Goal: Complete application form: Complete application form

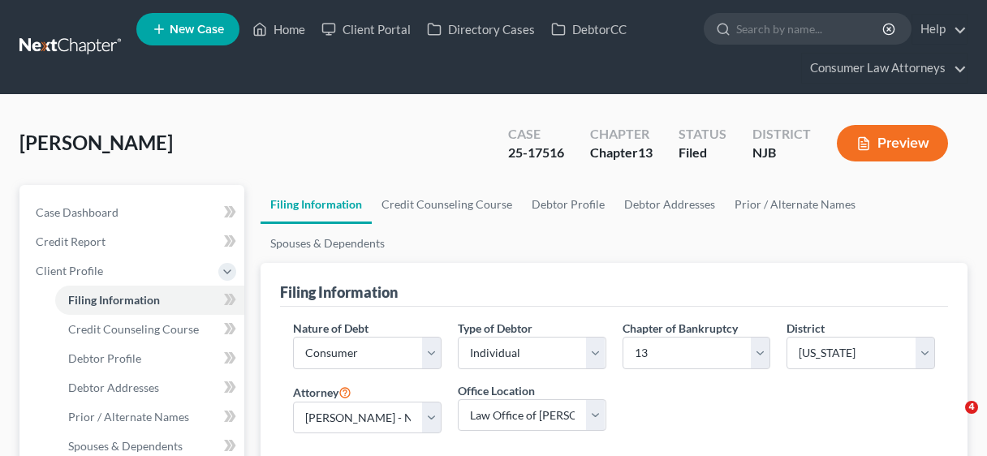
select select "1"
select select "0"
select select "3"
select select "51"
select select "29"
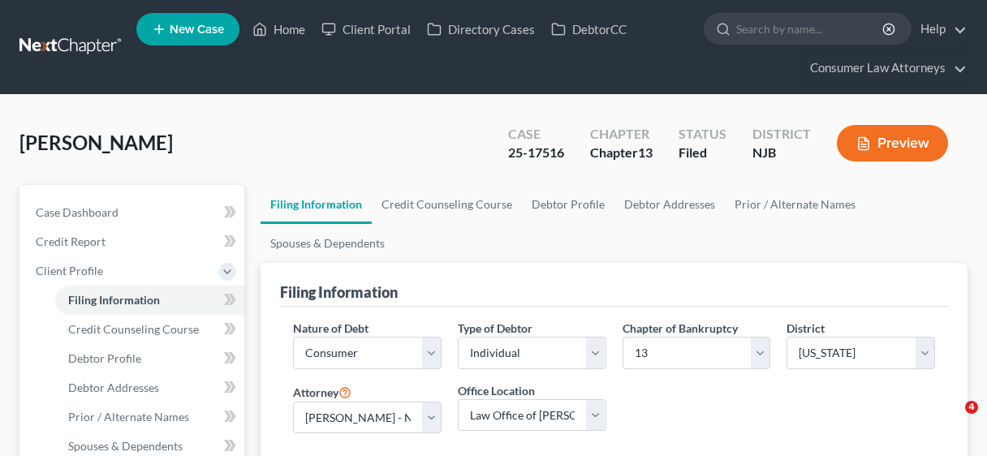
select select "12"
click at [291, 28] on link "Home" at bounding box center [278, 29] width 69 height 29
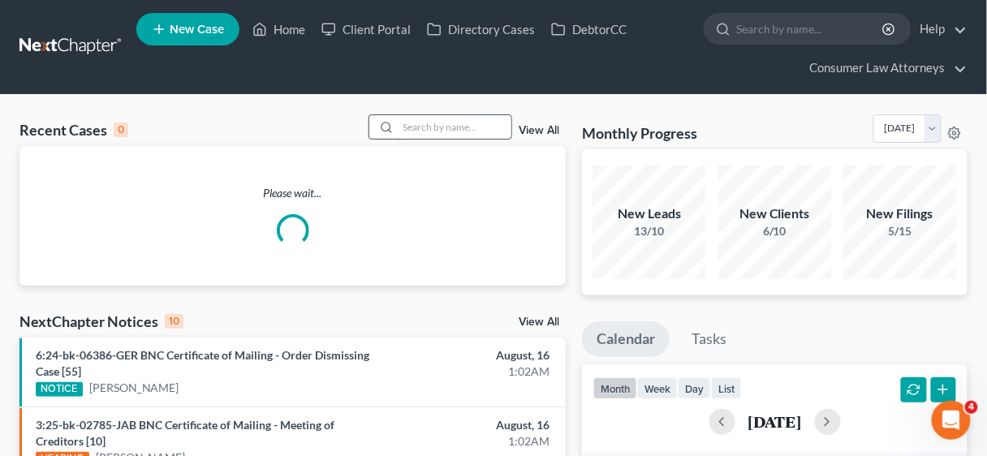
click at [418, 127] on input "search" at bounding box center [455, 127] width 114 height 24
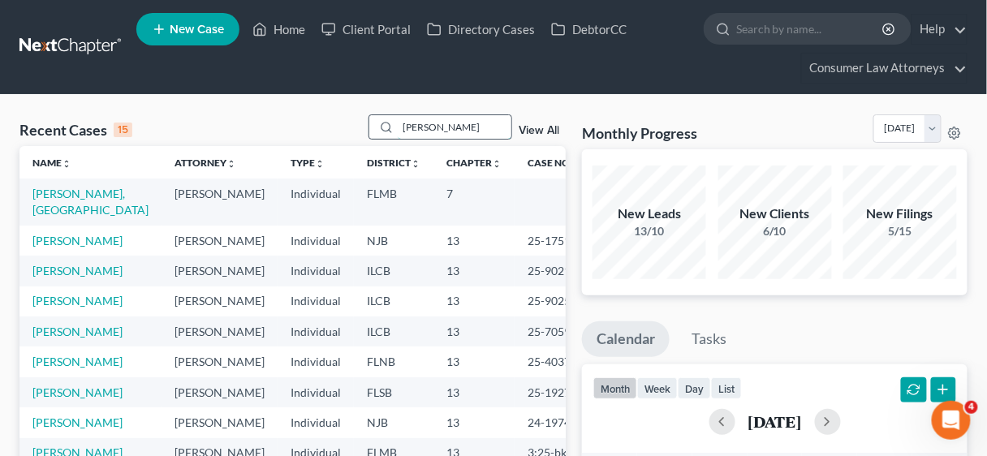
type input "[PERSON_NAME]"
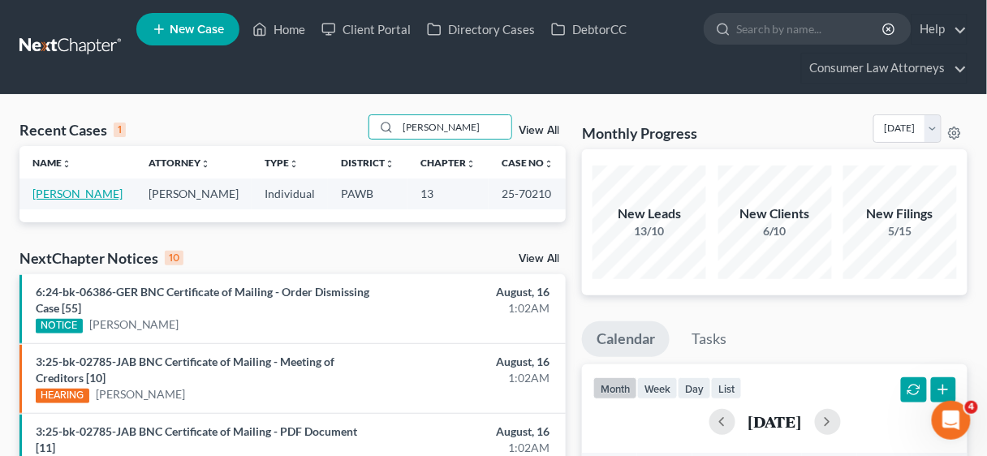
click at [58, 191] on link "[PERSON_NAME]" at bounding box center [77, 194] width 90 height 14
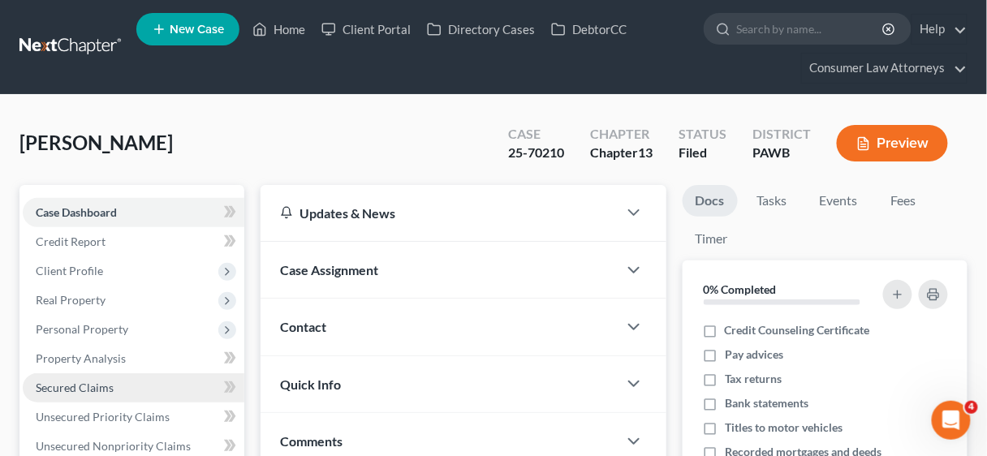
click at [88, 381] on span "Secured Claims" at bounding box center [75, 388] width 78 height 14
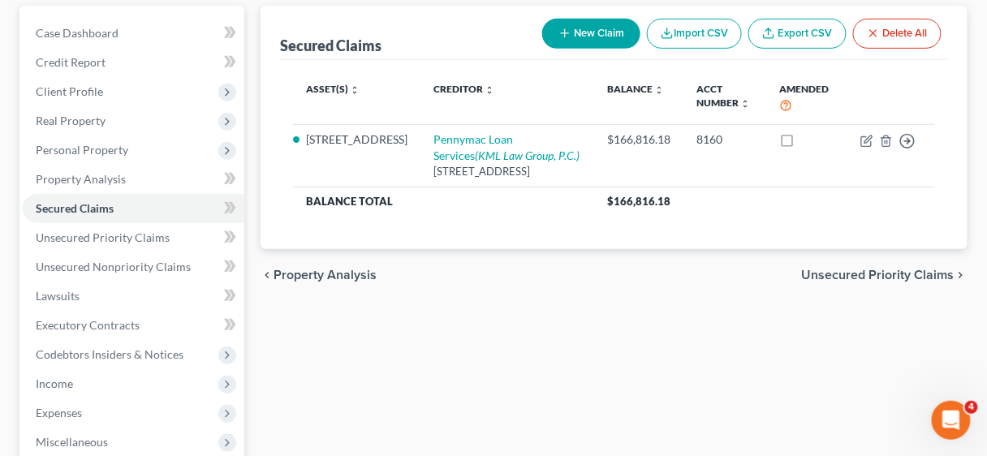
scroll to position [195, 0]
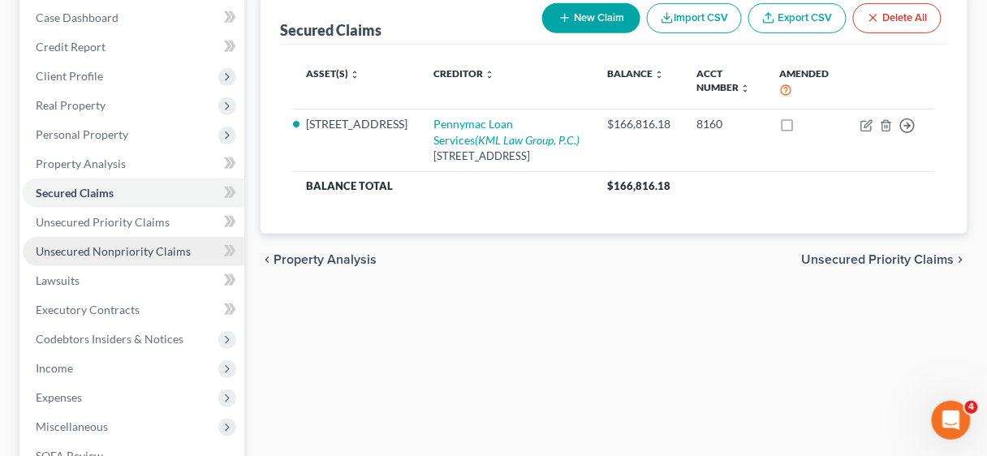
click at [105, 252] on span "Unsecured Nonpriority Claims" at bounding box center [113, 251] width 155 height 14
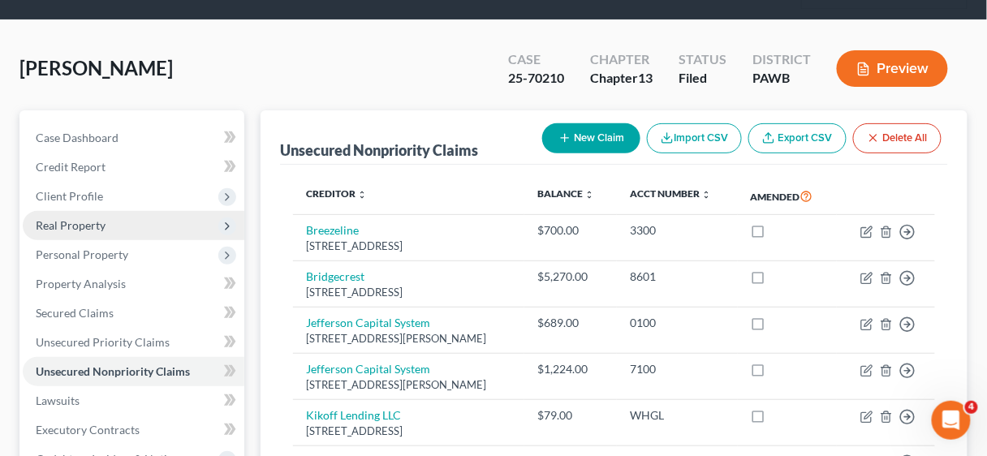
scroll to position [65, 0]
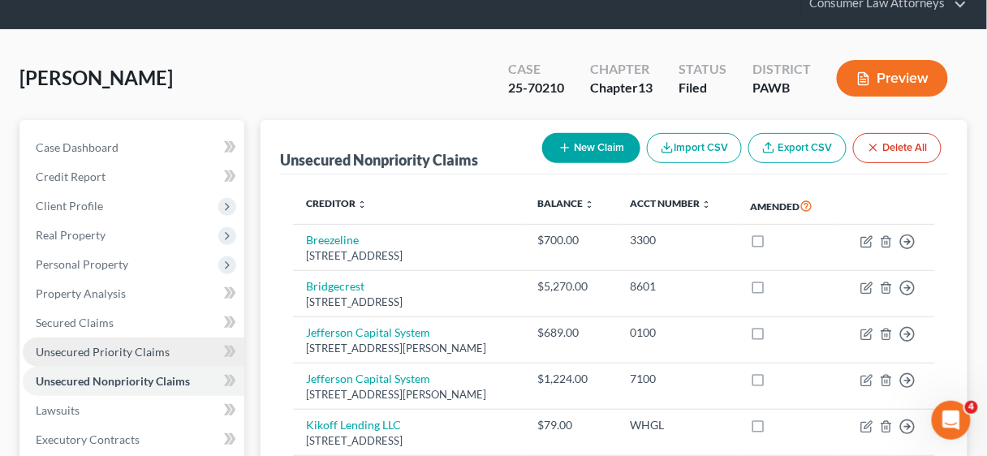
click at [90, 352] on span "Unsecured Priority Claims" at bounding box center [103, 352] width 134 height 14
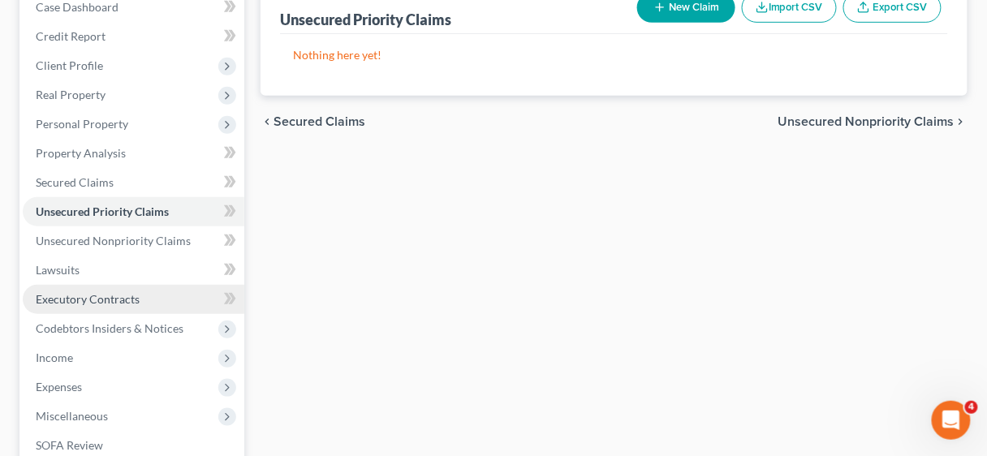
scroll to position [195, 0]
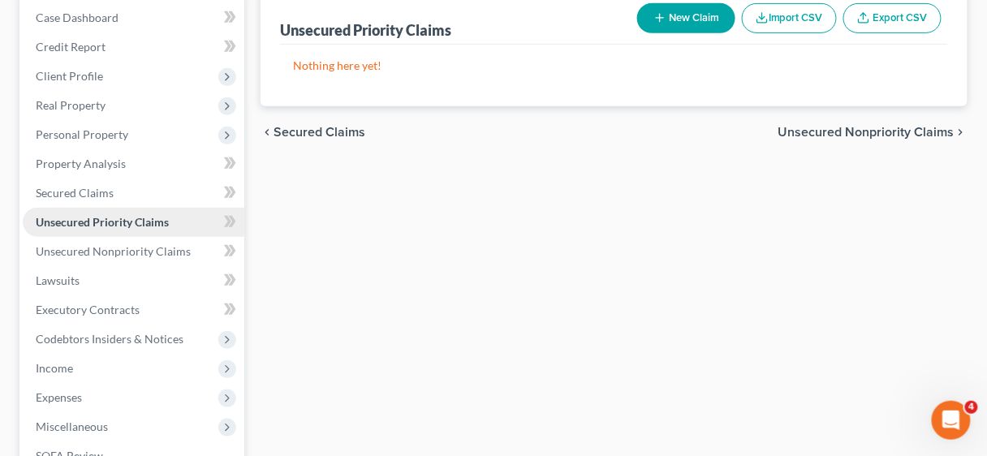
click at [104, 222] on span "Unsecured Priority Claims" at bounding box center [102, 222] width 133 height 14
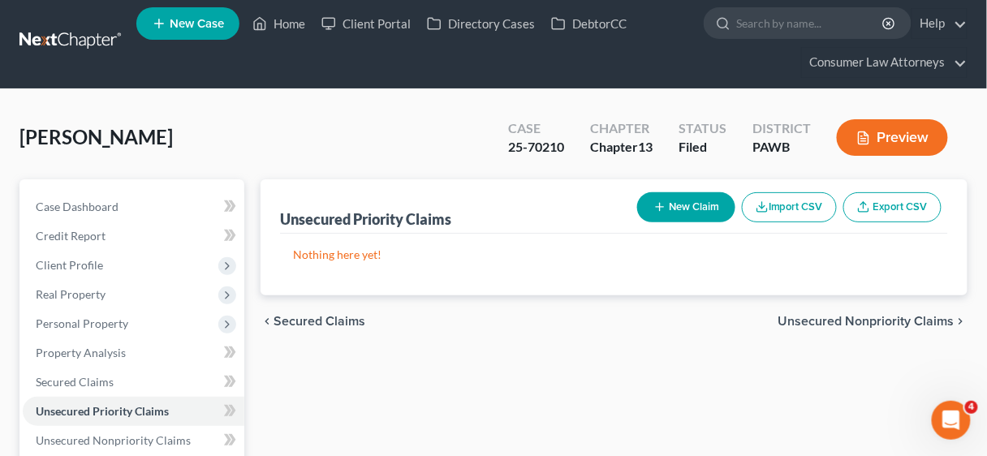
scroll to position [0, 0]
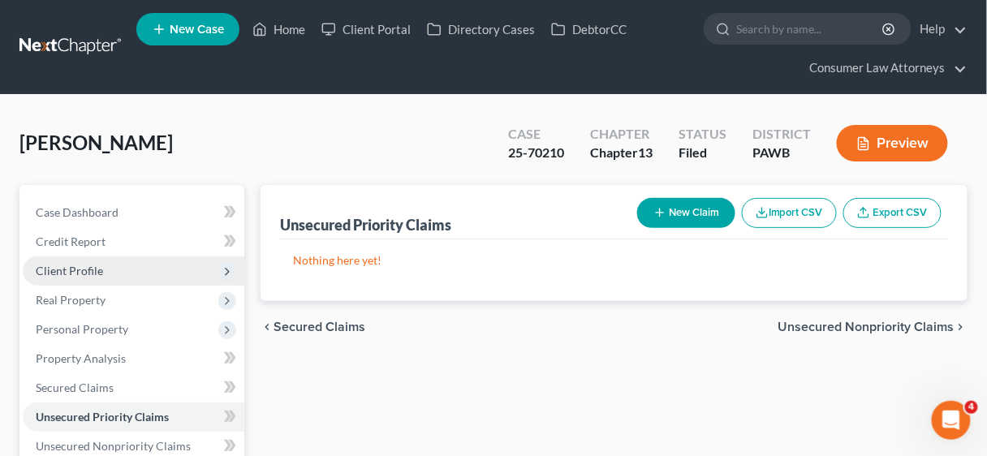
click at [73, 270] on span "Client Profile" at bounding box center [69, 271] width 67 height 14
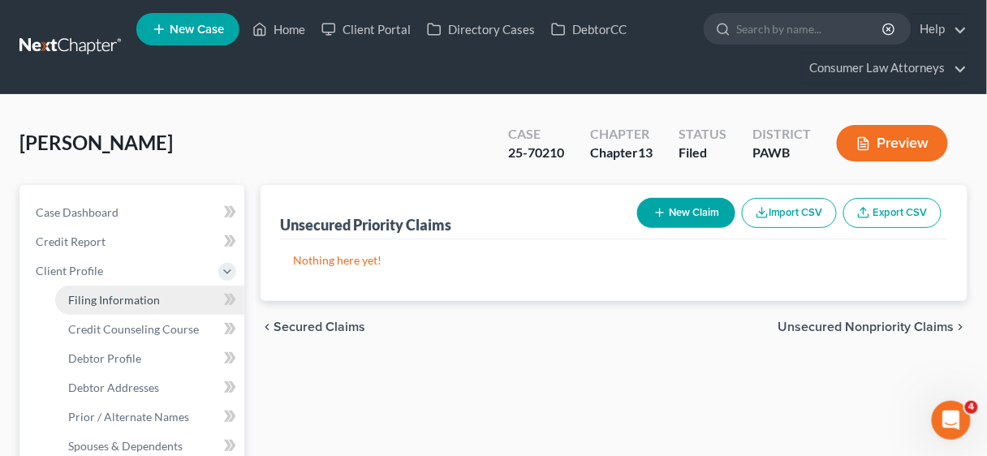
click at [97, 299] on span "Filing Information" at bounding box center [114, 300] width 92 height 14
select select "1"
select select "0"
select select "3"
select select "69"
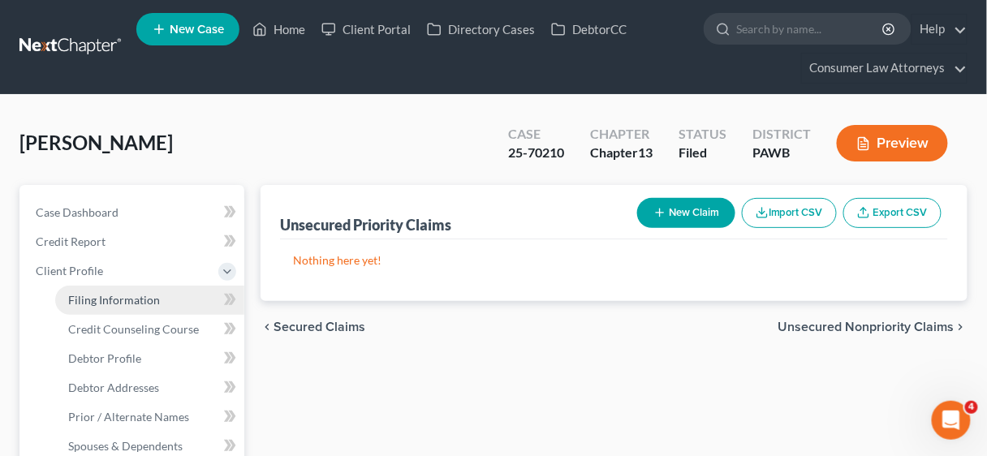
select select "28"
select select "12"
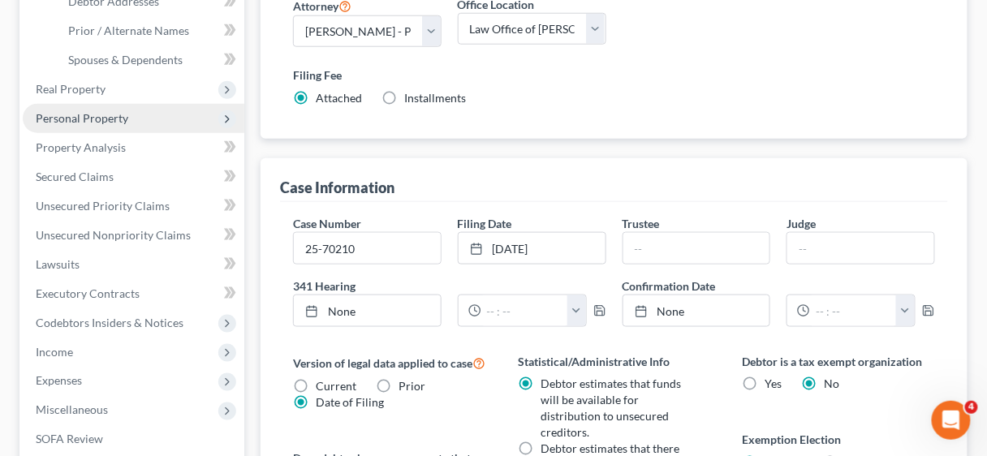
scroll to position [390, 0]
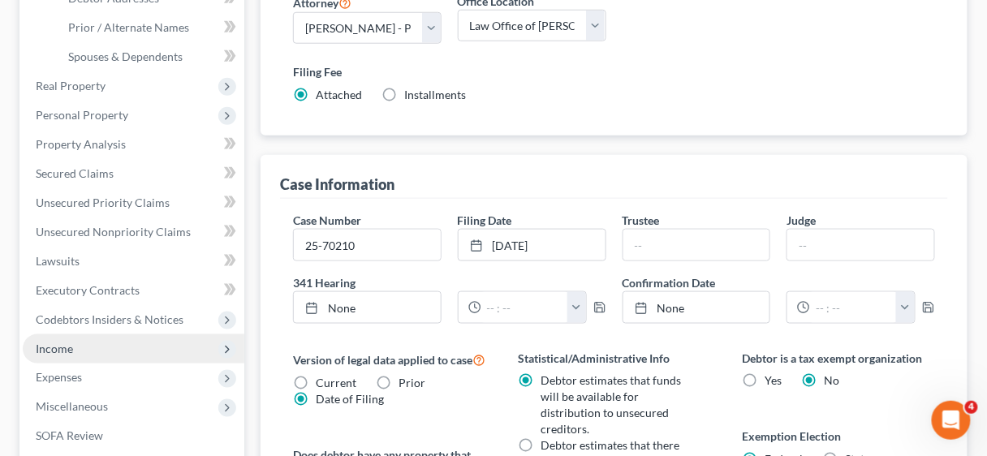
click at [55, 346] on span "Income" at bounding box center [54, 349] width 37 height 14
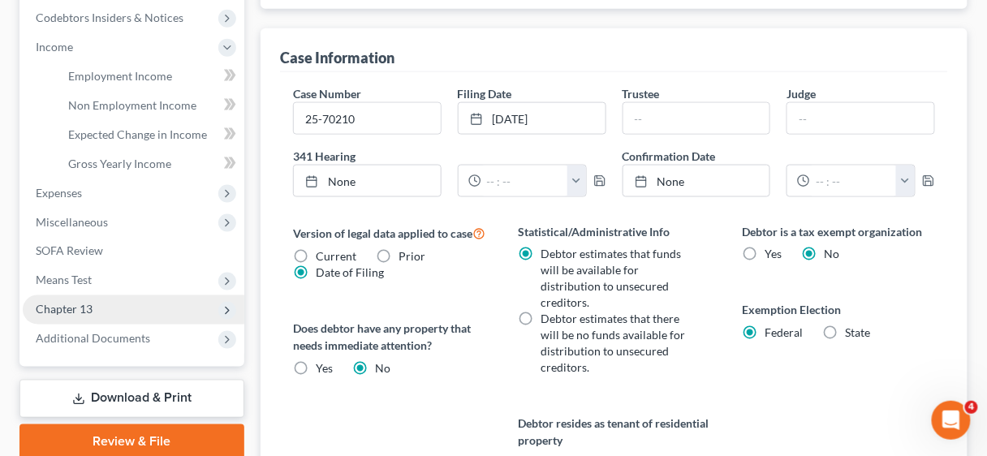
scroll to position [520, 0]
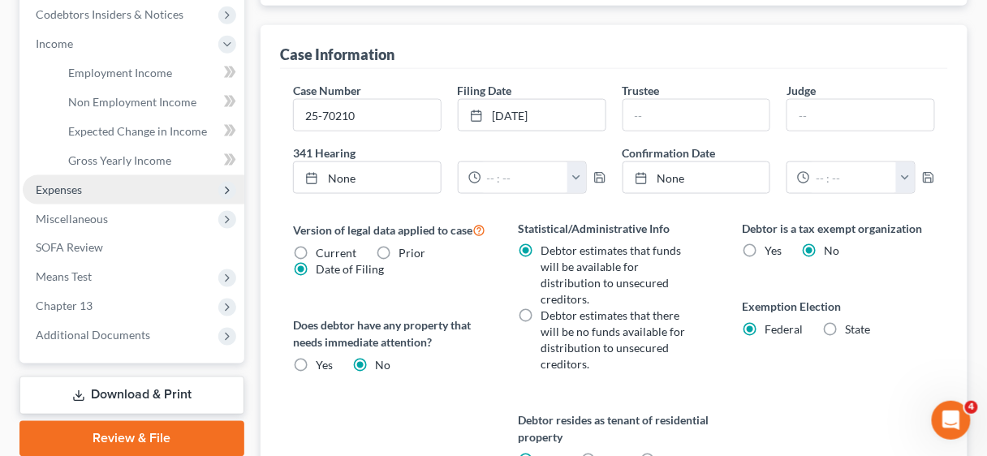
click at [71, 192] on span "Expenses" at bounding box center [59, 190] width 46 height 14
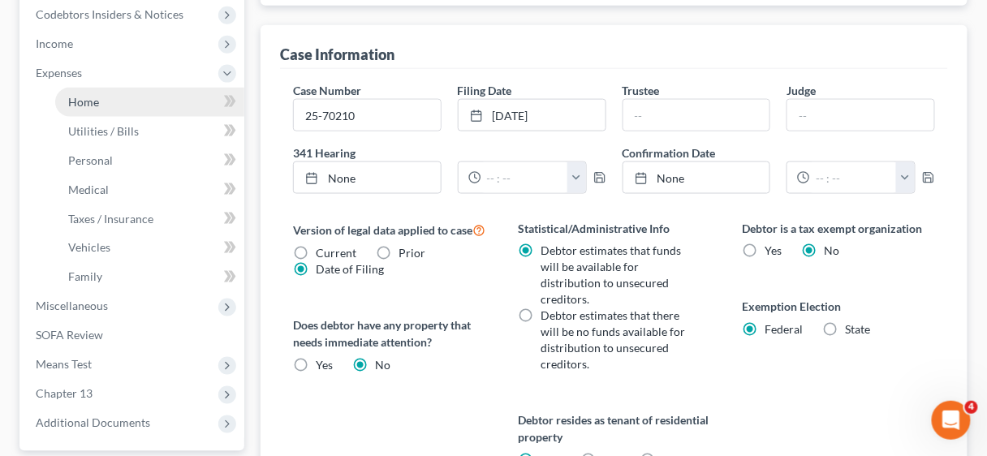
click at [110, 97] on link "Home" at bounding box center [149, 102] width 189 height 29
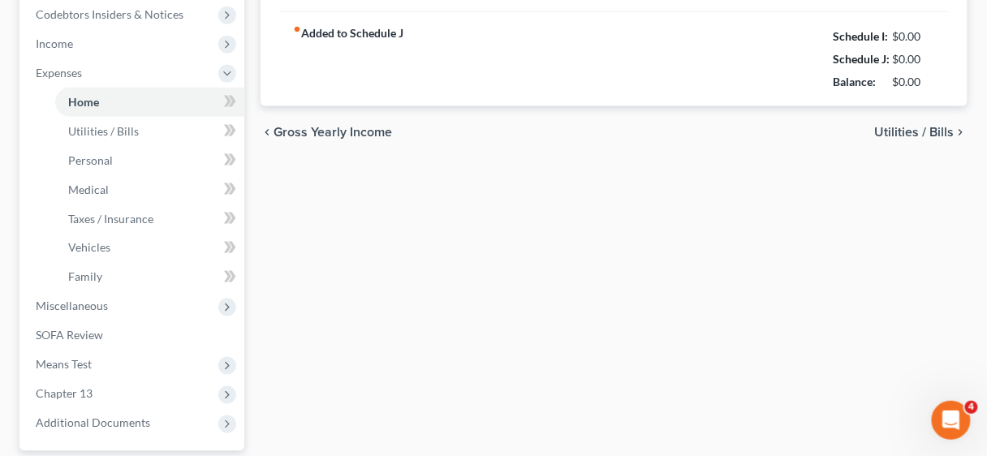
type input "960.00"
type input "0.00"
radio input "true"
type input "0.00"
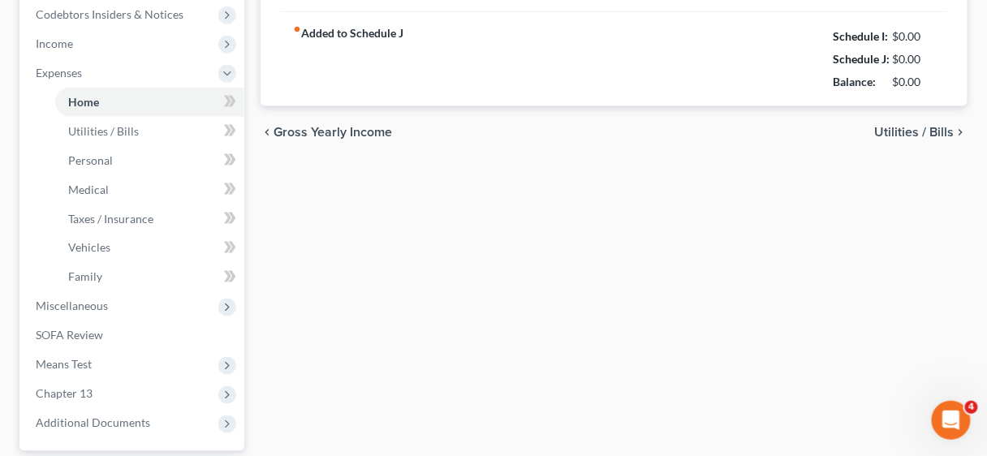
type input "0.00"
type input "100.00"
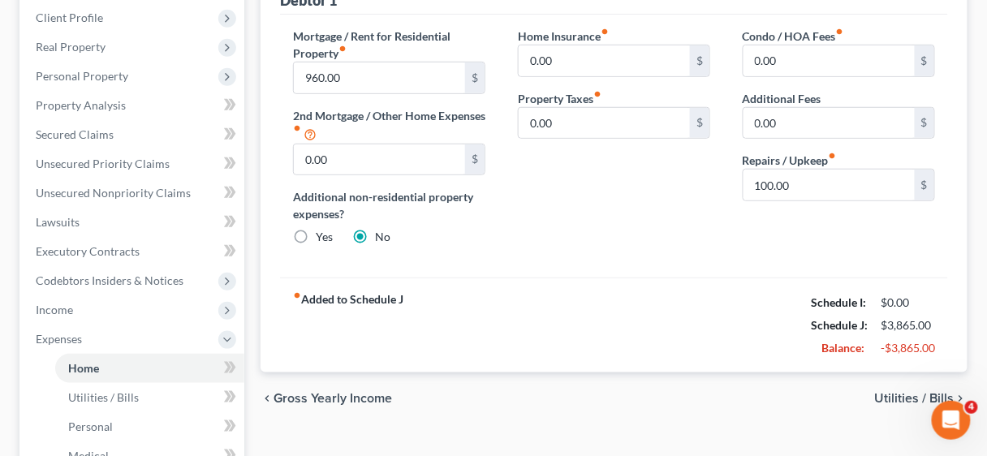
scroll to position [260, 0]
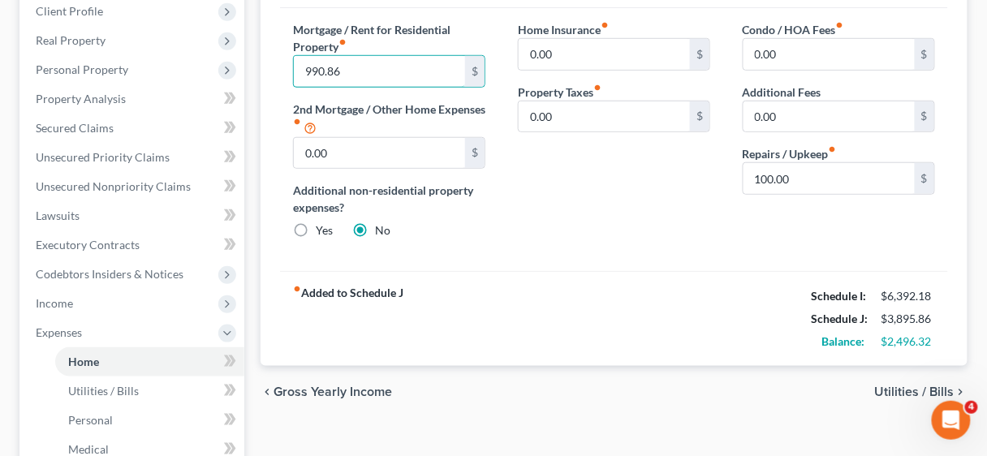
type input "990.86"
click at [601, 265] on div "Mortgage / Rent for Residential Property fiber_manual_record 990.86 $ 2nd Mortg…" at bounding box center [614, 140] width 668 height 264
click at [825, 179] on input "100.00" at bounding box center [829, 178] width 171 height 31
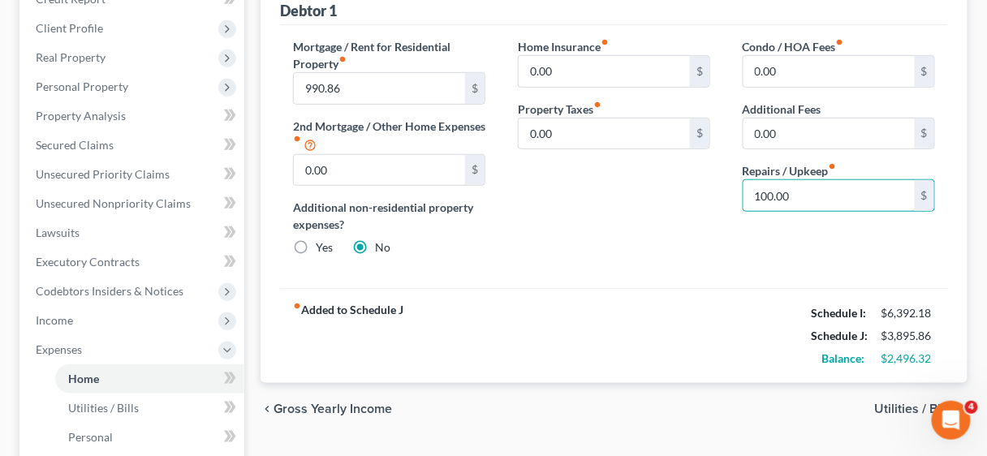
scroll to position [65, 0]
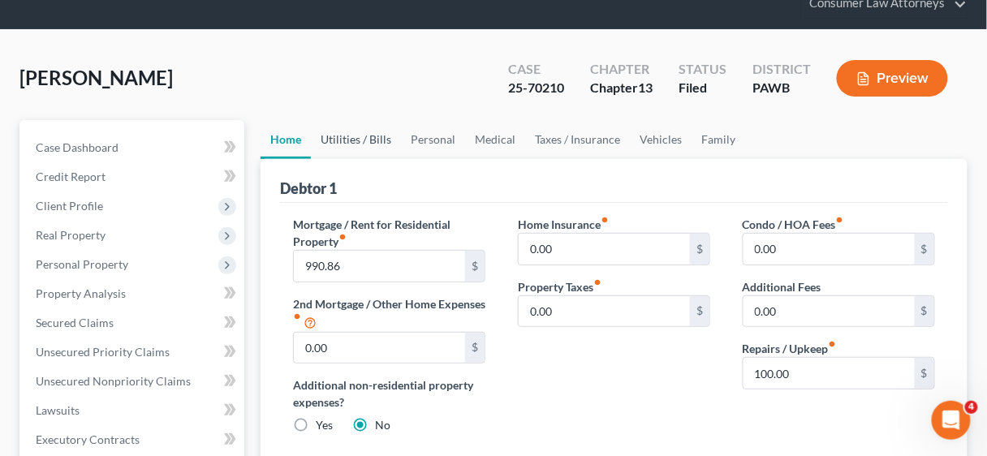
click at [356, 142] on link "Utilities / Bills" at bounding box center [356, 139] width 90 height 39
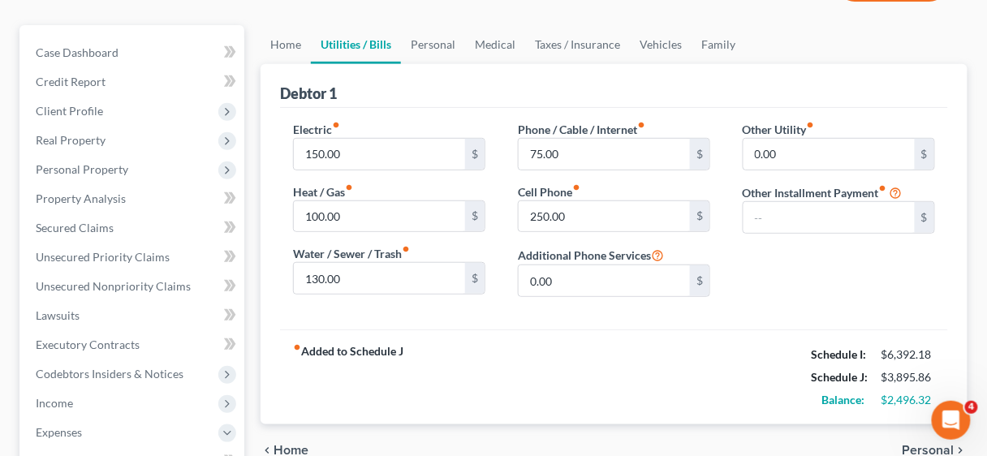
scroll to position [195, 0]
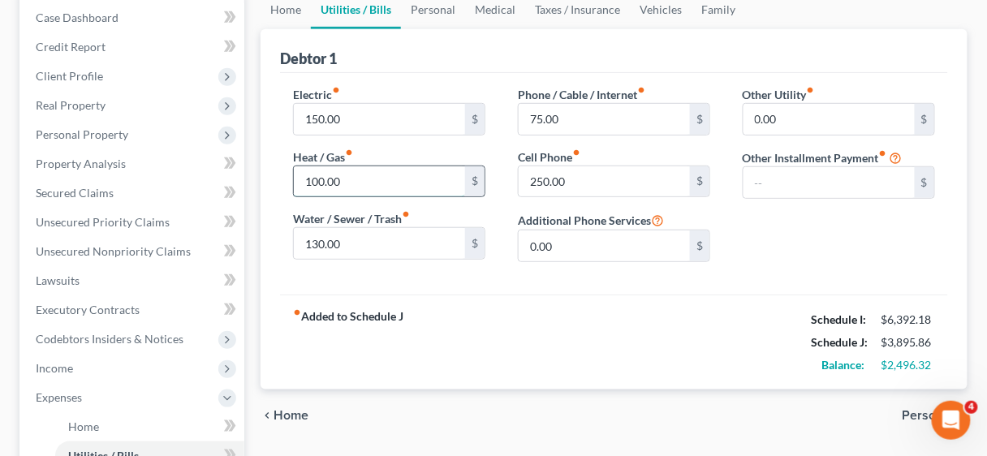
click at [386, 171] on input "100.00" at bounding box center [379, 181] width 171 height 31
click at [355, 189] on input "100.00" at bounding box center [379, 181] width 171 height 31
click at [365, 174] on input "100.00" at bounding box center [379, 181] width 171 height 31
drag, startPoint x: 365, startPoint y: 174, endPoint x: 295, endPoint y: 172, distance: 70.6
click at [295, 172] on input "100.00" at bounding box center [379, 181] width 171 height 31
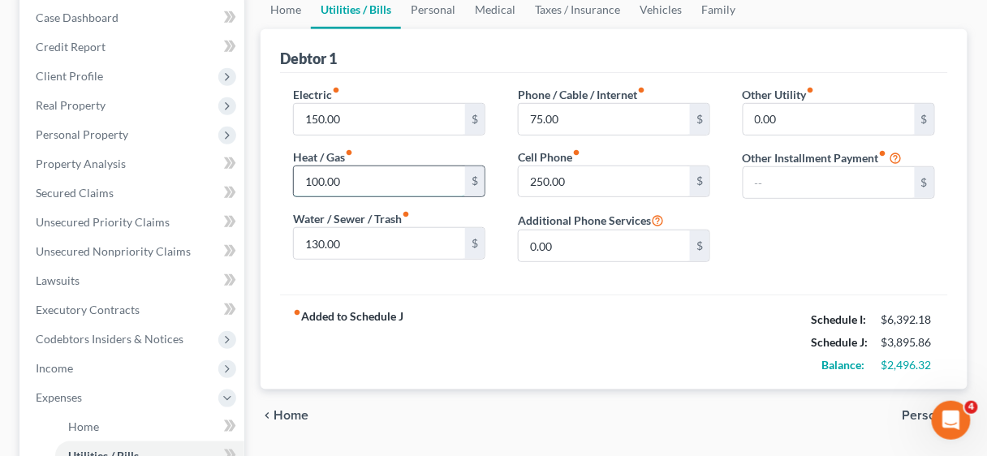
click at [389, 167] on input "100.00" at bounding box center [379, 181] width 171 height 31
drag, startPoint x: 381, startPoint y: 175, endPoint x: 302, endPoint y: 175, distance: 78.7
click at [302, 175] on input "100.00" at bounding box center [379, 181] width 171 height 31
type input "180.00"
click at [365, 117] on input "150.00" at bounding box center [379, 119] width 171 height 31
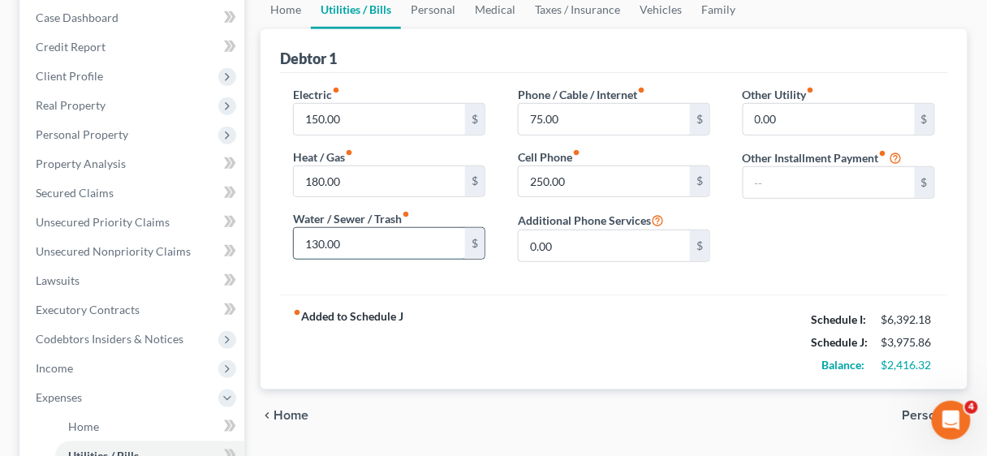
click at [362, 247] on input "130.00" at bounding box center [379, 243] width 171 height 31
click at [364, 246] on input "130.00" at bounding box center [379, 243] width 171 height 31
drag, startPoint x: 364, startPoint y: 246, endPoint x: 270, endPoint y: 242, distance: 93.4
click at [270, 242] on div "Debtor 1 Electric fiber_manual_record 150.00 $ Heat / Gas fiber_manual_record 1…" at bounding box center [614, 209] width 707 height 360
click at [397, 244] on input "130.00" at bounding box center [379, 243] width 171 height 31
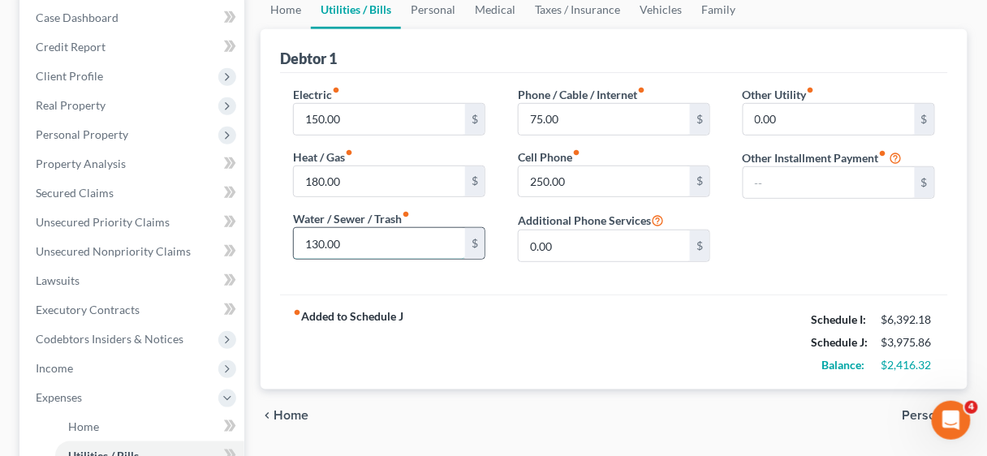
drag, startPoint x: 397, startPoint y: 244, endPoint x: 294, endPoint y: 244, distance: 103.1
click at [294, 244] on input "130.00" at bounding box center [379, 243] width 171 height 31
click at [393, 248] on input "130.00" at bounding box center [379, 243] width 171 height 31
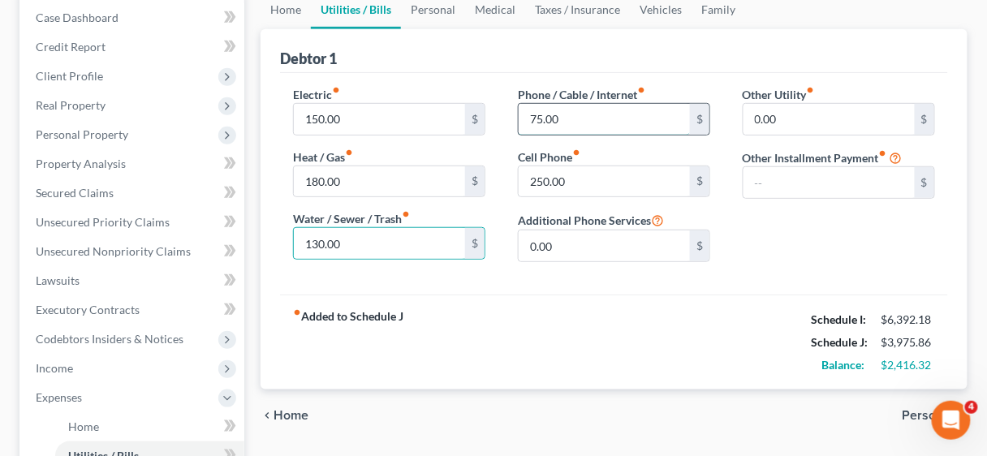
click at [601, 110] on input "75.00" at bounding box center [604, 119] width 171 height 31
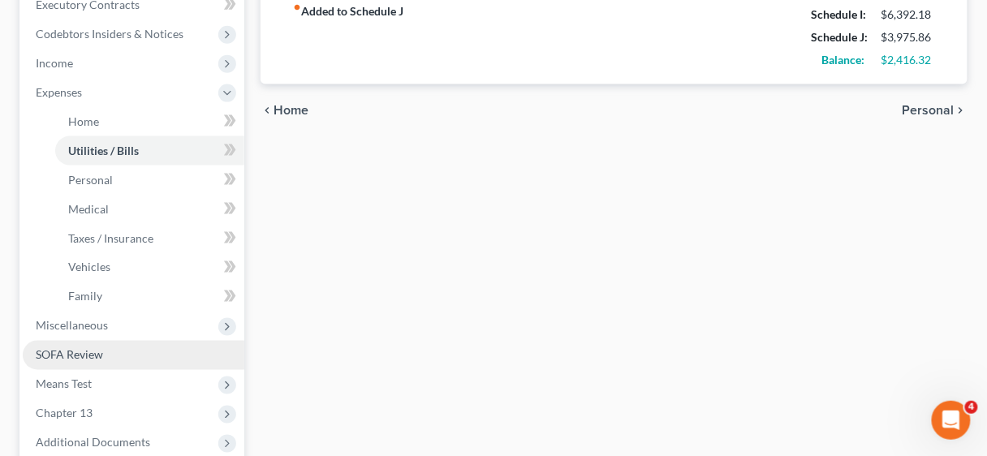
scroll to position [520, 0]
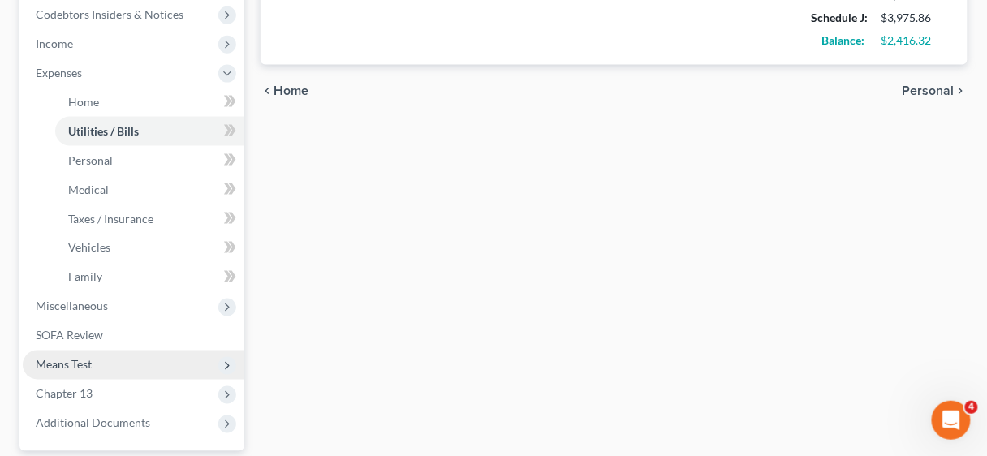
click at [73, 365] on span "Means Test" at bounding box center [64, 365] width 56 height 14
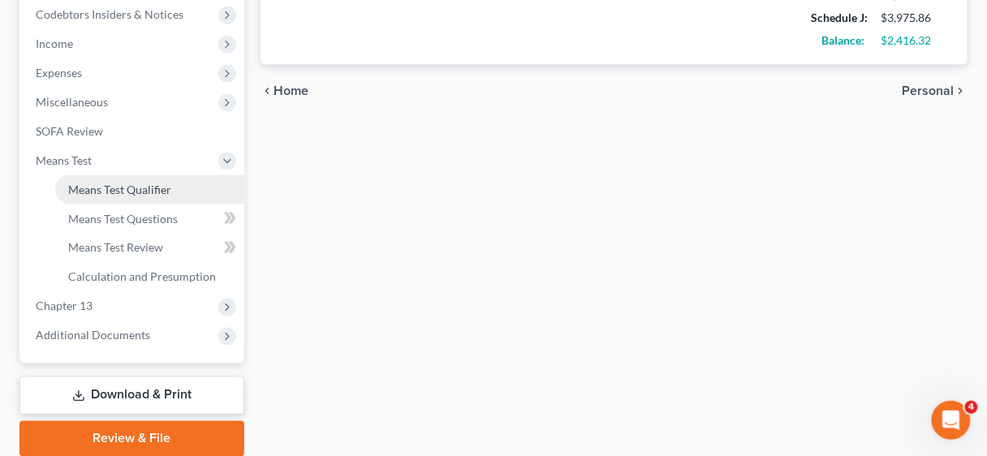
click at [131, 185] on span "Means Test Qualifier" at bounding box center [119, 190] width 103 height 14
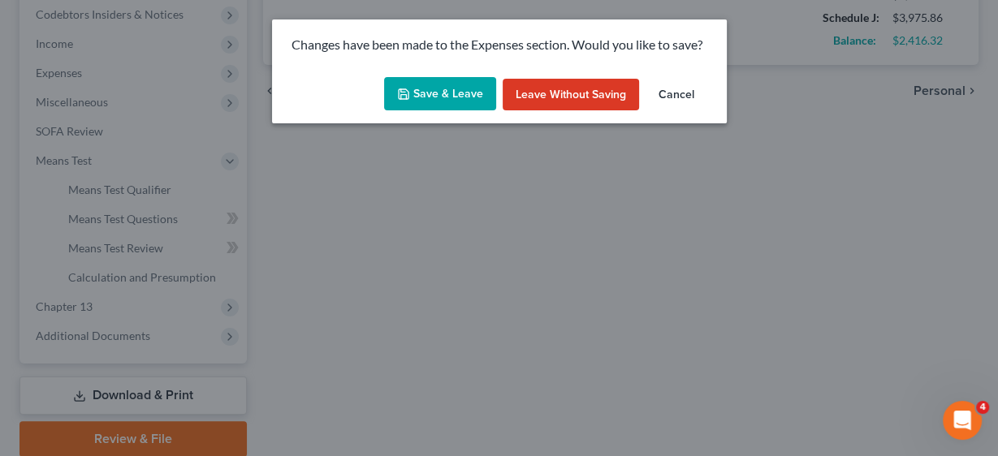
click at [589, 86] on button "Leave without Saving" at bounding box center [571, 95] width 136 height 32
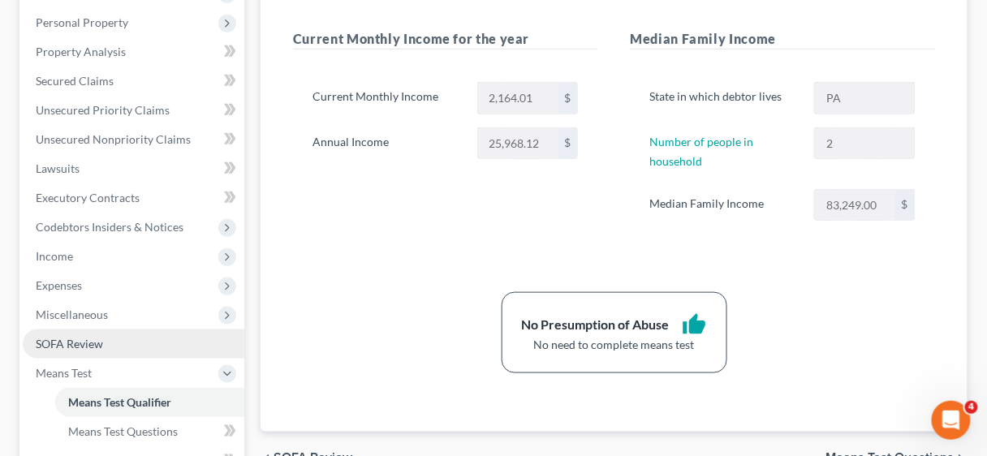
scroll to position [325, 0]
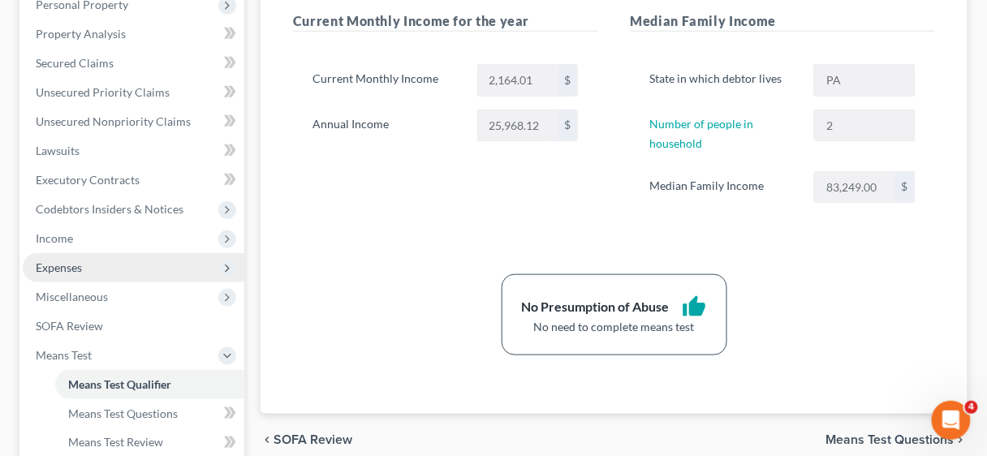
click at [63, 270] on span "Expenses" at bounding box center [59, 268] width 46 height 14
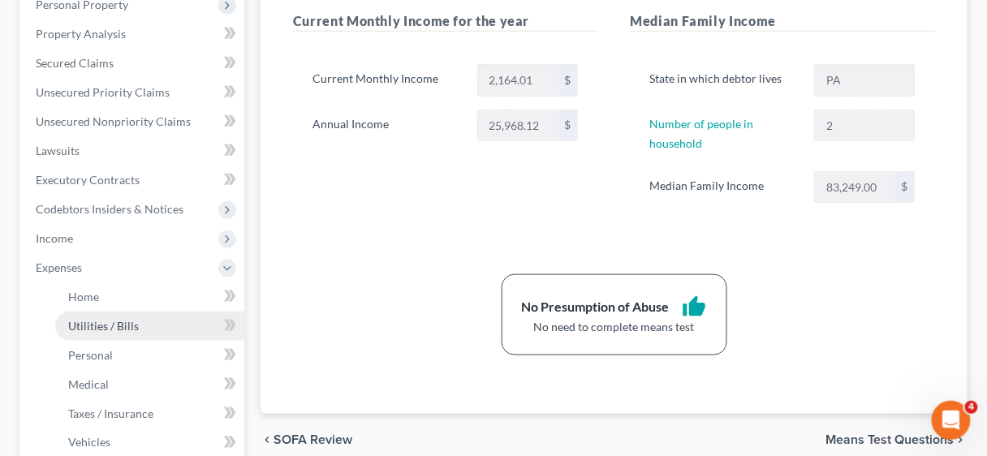
click at [101, 321] on span "Utilities / Bills" at bounding box center [103, 326] width 71 height 14
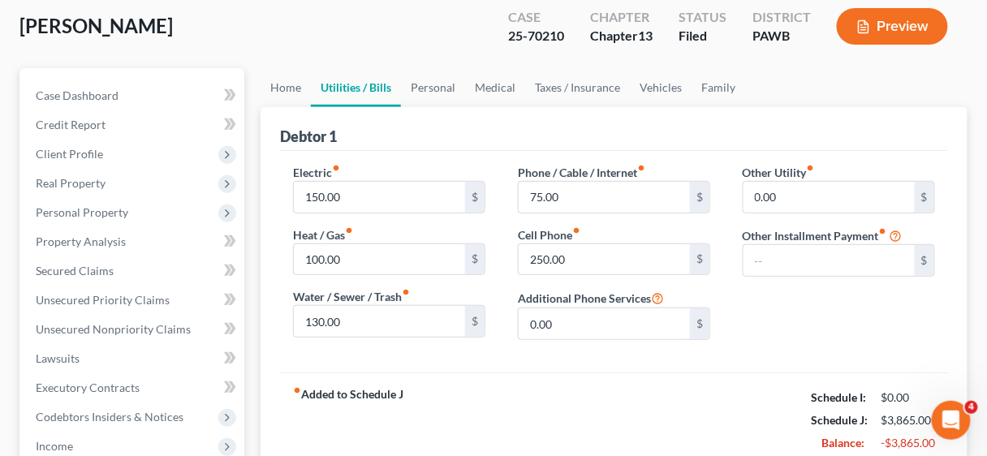
scroll to position [130, 0]
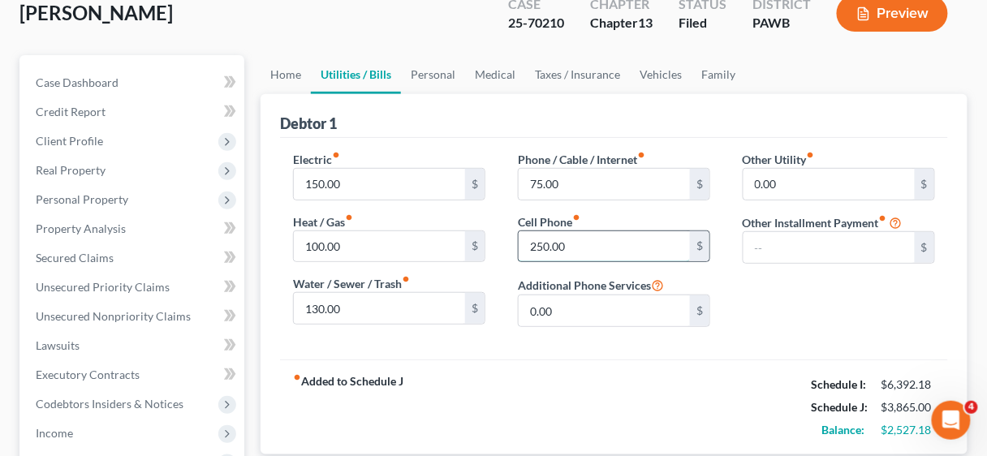
click at [628, 234] on input "250.00" at bounding box center [604, 246] width 171 height 31
click at [786, 239] on input "text" at bounding box center [829, 247] width 171 height 31
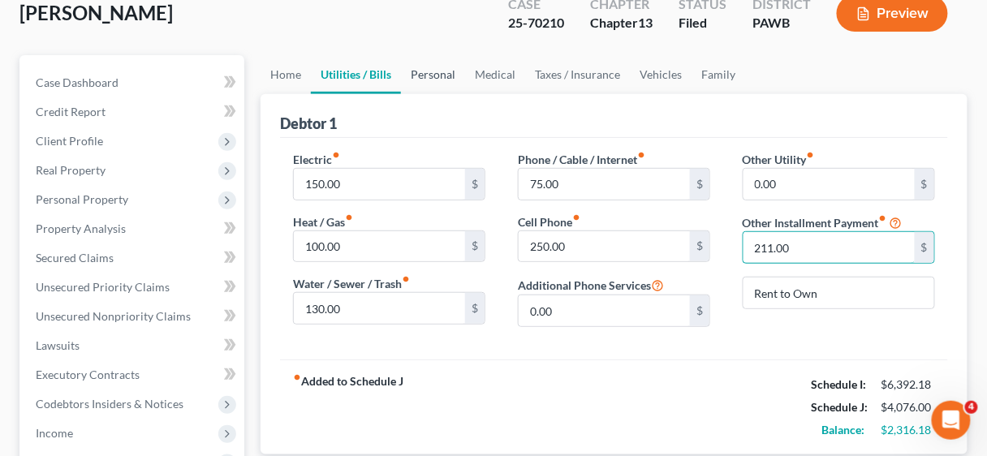
type input "211.00"
click at [434, 73] on link "Personal" at bounding box center [433, 74] width 64 height 39
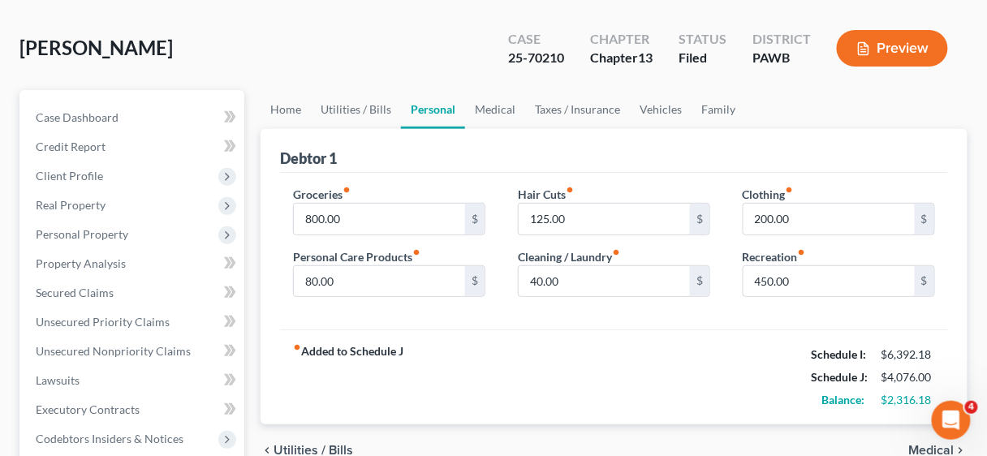
scroll to position [130, 0]
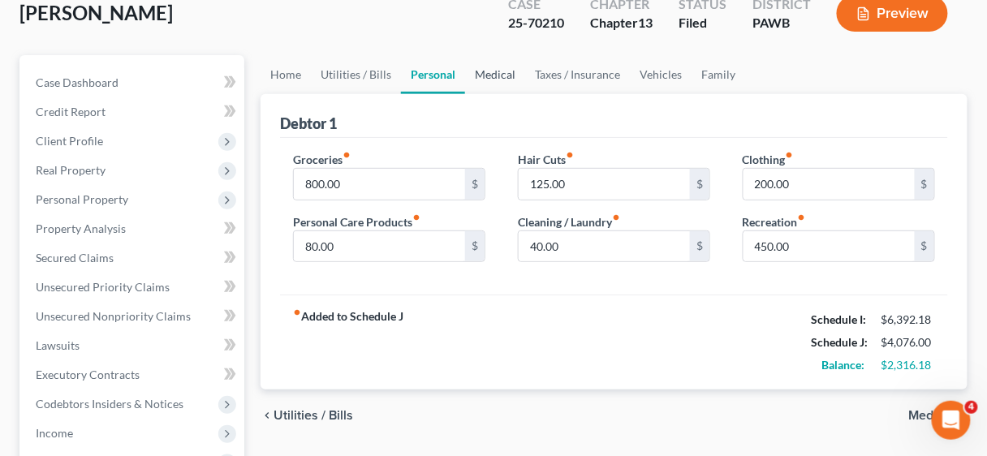
click at [486, 73] on link "Medical" at bounding box center [495, 74] width 60 height 39
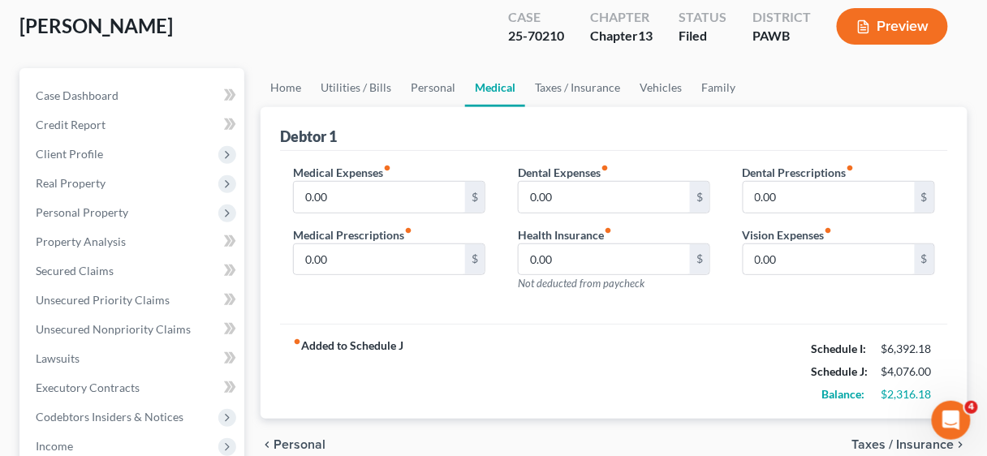
scroll to position [130, 0]
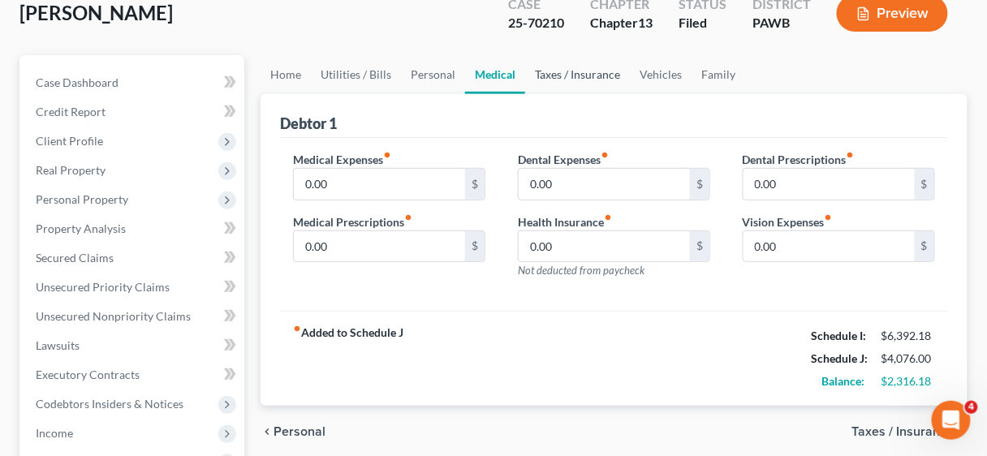
click at [586, 72] on link "Taxes / Insurance" at bounding box center [577, 74] width 105 height 39
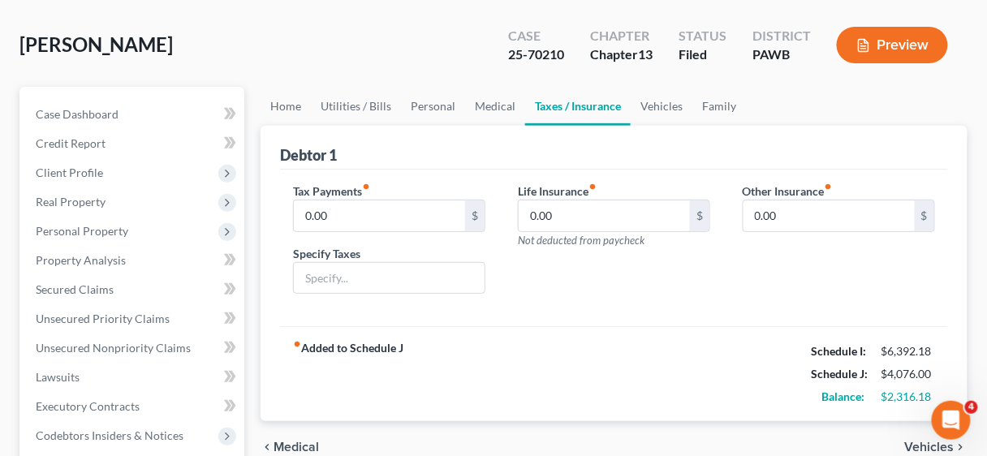
scroll to position [130, 0]
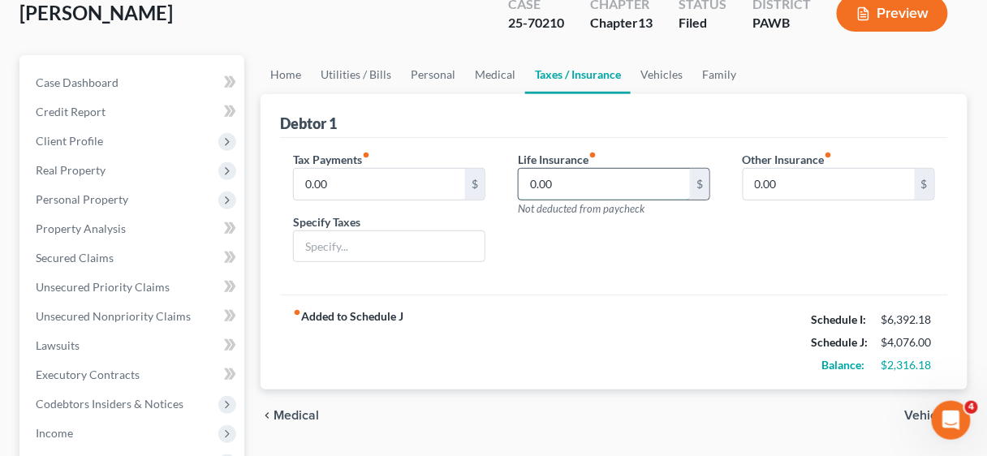
click at [600, 187] on input "0.00" at bounding box center [604, 184] width 171 height 31
click at [605, 287] on div "Tax Payments fiber_manual_record 0.00 $ Specify Taxes Life Insurance fiber_manu…" at bounding box center [614, 216] width 668 height 157
click at [591, 185] on input "0.00" at bounding box center [604, 184] width 171 height 31
click at [663, 73] on link "Vehicles" at bounding box center [662, 74] width 62 height 39
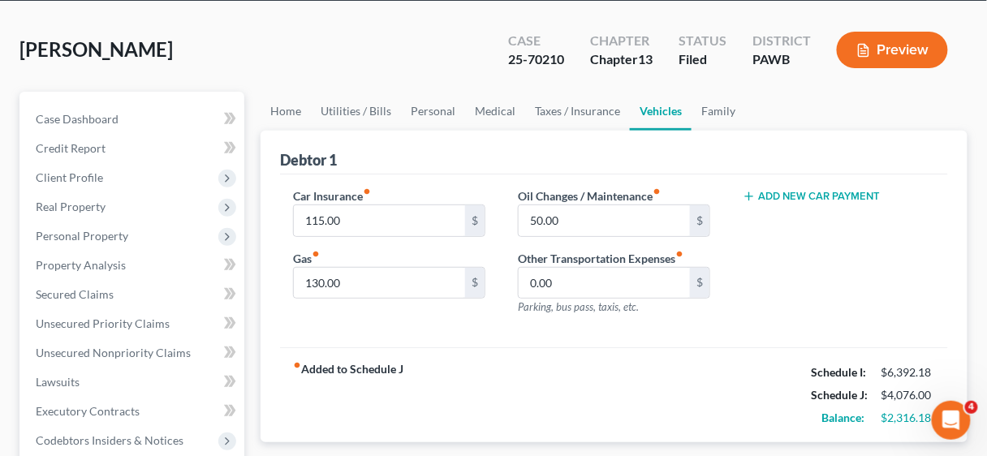
scroll to position [65, 0]
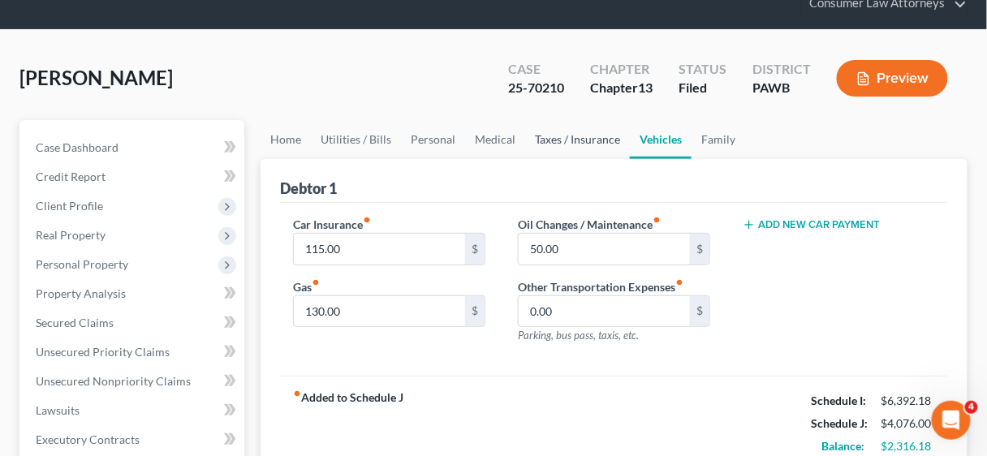
click at [550, 140] on link "Taxes / Insurance" at bounding box center [577, 139] width 105 height 39
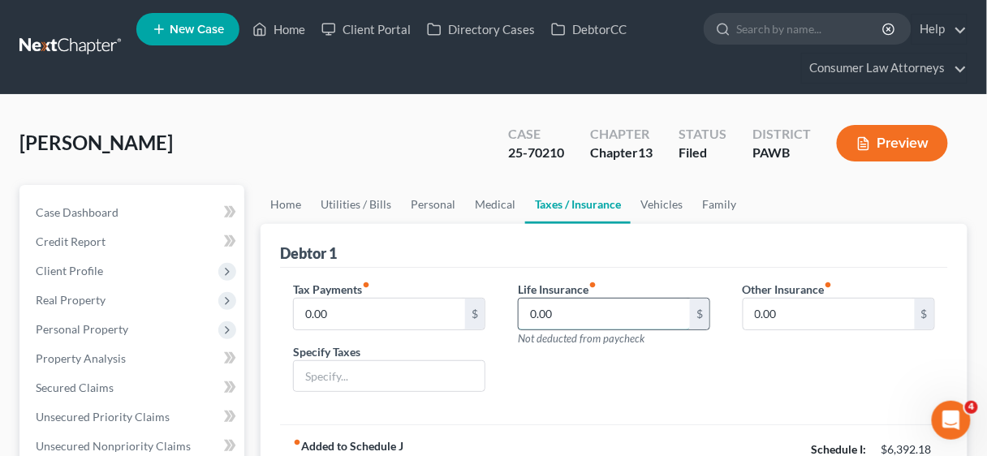
click at [616, 299] on input "0.00" at bounding box center [604, 314] width 171 height 31
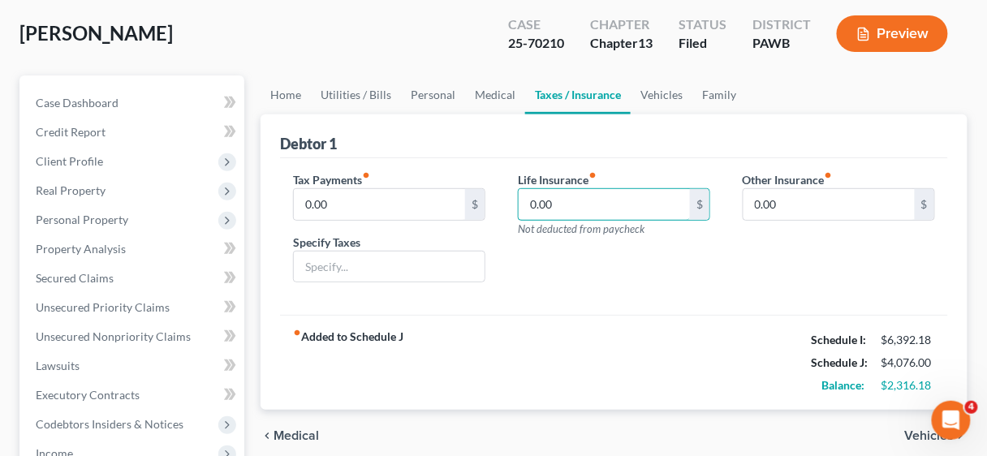
scroll to position [130, 0]
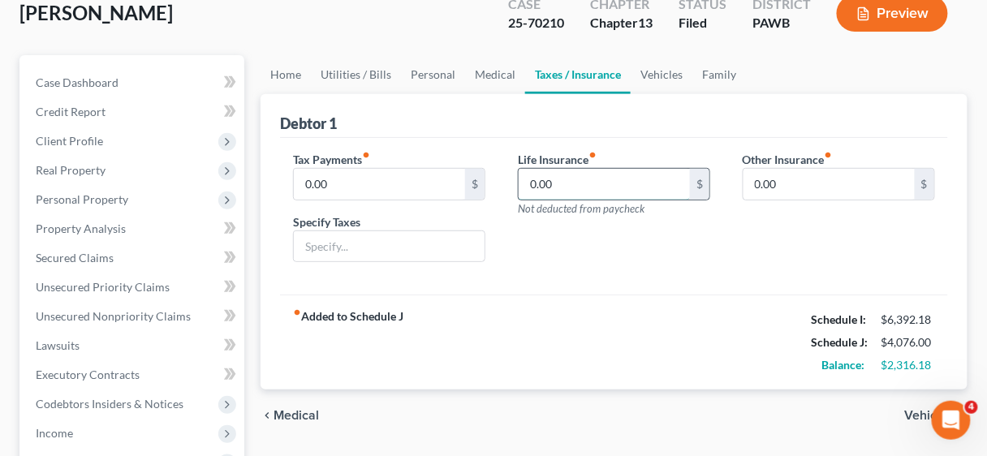
click at [613, 196] on input "0.00" at bounding box center [604, 184] width 171 height 31
drag, startPoint x: 602, startPoint y: 178, endPoint x: 577, endPoint y: 190, distance: 28.0
click at [521, 183] on input "0.00" at bounding box center [604, 184] width 171 height 31
click at [629, 184] on input "0.00" at bounding box center [604, 184] width 171 height 31
drag, startPoint x: 629, startPoint y: 184, endPoint x: 525, endPoint y: 183, distance: 103.9
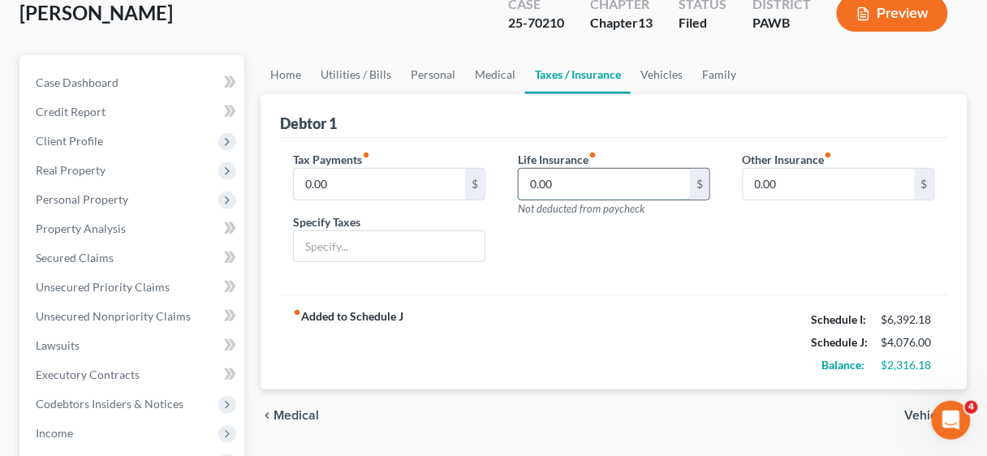
click at [525, 183] on input "0.00" at bounding box center [604, 184] width 171 height 31
click at [589, 183] on input "0.00" at bounding box center [604, 184] width 171 height 31
drag, startPoint x: 589, startPoint y: 183, endPoint x: 529, endPoint y: 183, distance: 60.1
click at [529, 183] on input "0.00" at bounding box center [604, 184] width 171 height 31
click at [594, 180] on input "0.00" at bounding box center [604, 184] width 171 height 31
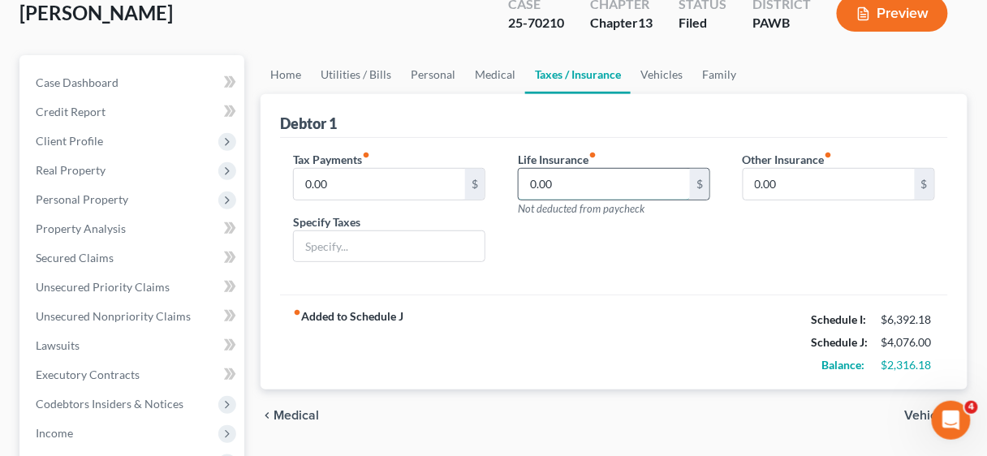
drag, startPoint x: 593, startPoint y: 180, endPoint x: 559, endPoint y: 181, distance: 34.1
click at [559, 181] on input "0.00" at bounding box center [604, 184] width 171 height 31
type input "120.00"
click at [696, 265] on div "Life Insurance fiber_manual_record 120.00 $ Not deducted from paycheck" at bounding box center [614, 213] width 225 height 125
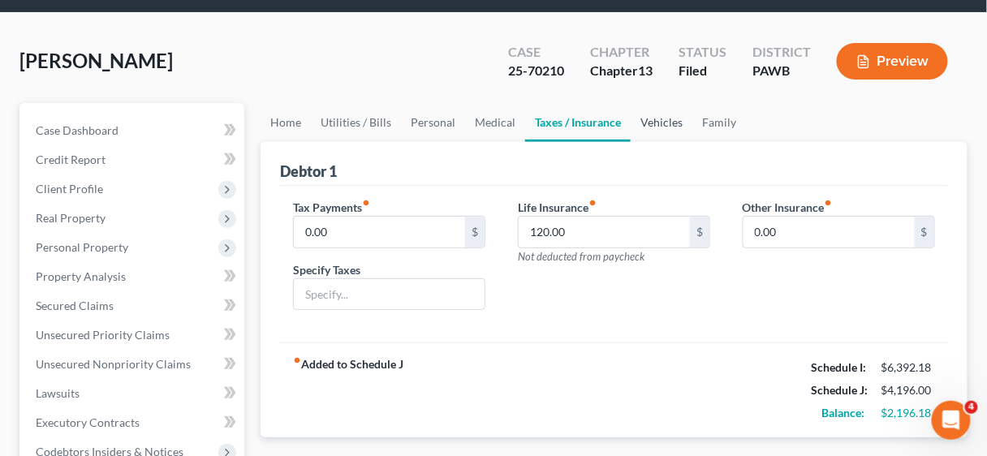
scroll to position [0, 0]
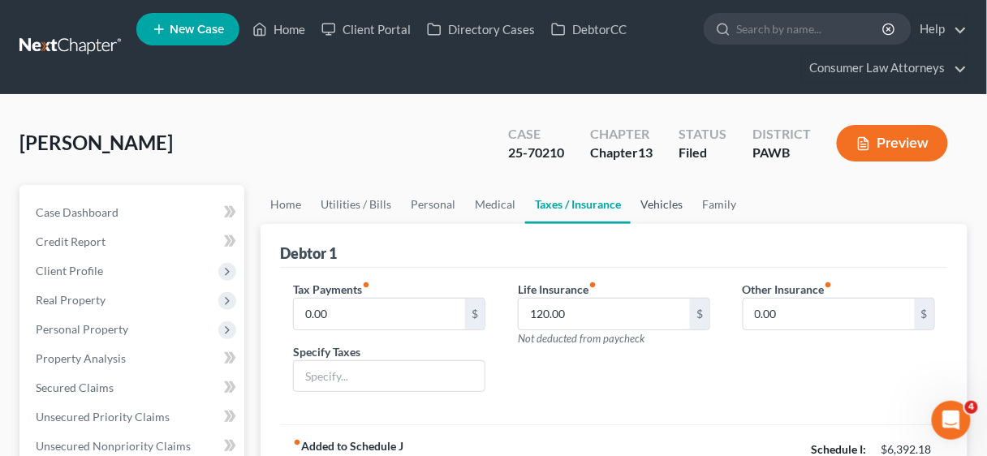
click at [652, 201] on link "Vehicles" at bounding box center [662, 204] width 62 height 39
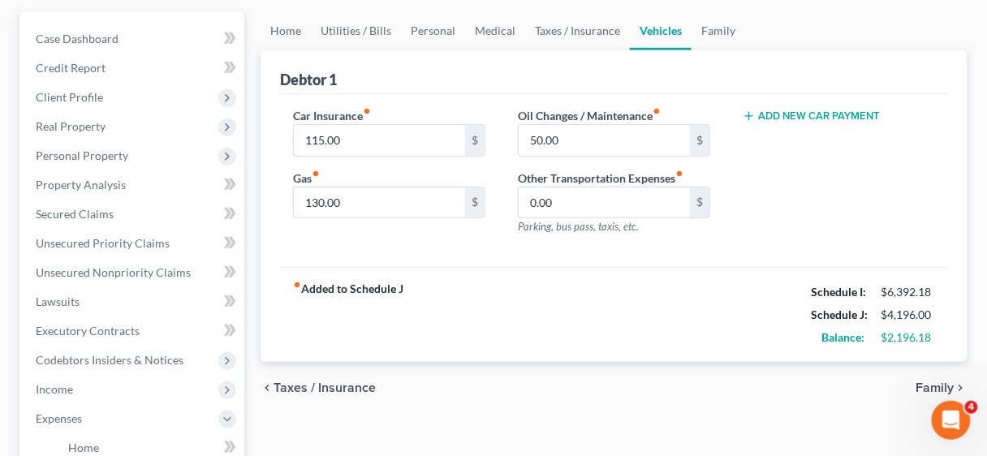
scroll to position [195, 0]
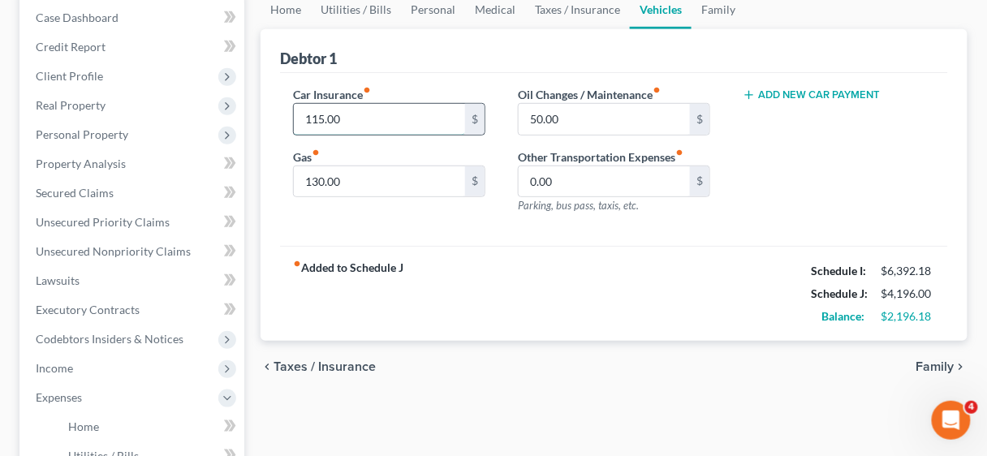
click at [416, 131] on input "115.00" at bounding box center [379, 119] width 171 height 31
click at [403, 177] on input "130.00" at bounding box center [379, 181] width 171 height 31
drag, startPoint x: 403, startPoint y: 177, endPoint x: 281, endPoint y: 177, distance: 122.6
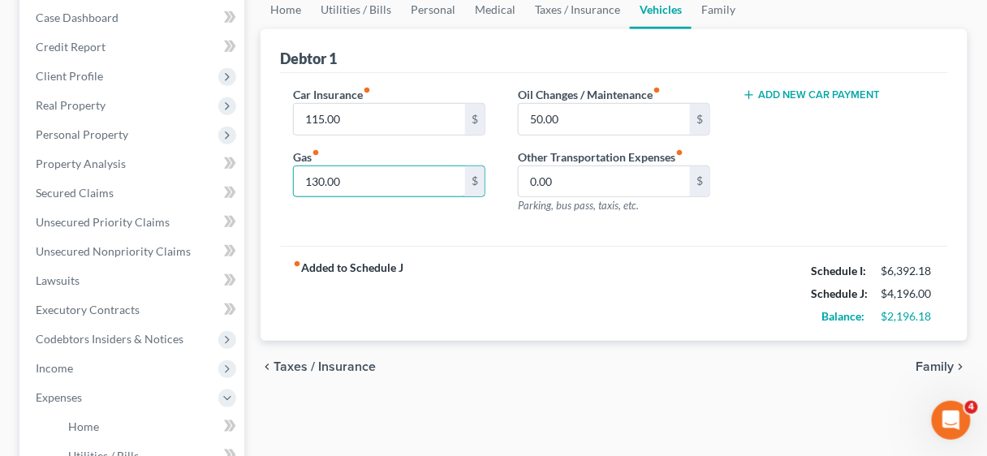
click at [281, 177] on div "Car Insurance fiber_manual_record 115.00 $ Gas fiber_manual_record 130.00 $" at bounding box center [389, 156] width 225 height 141
click at [383, 177] on input "130.00" at bounding box center [379, 181] width 171 height 31
drag, startPoint x: 383, startPoint y: 177, endPoint x: 331, endPoint y: 177, distance: 52.0
click at [301, 177] on input "130.00" at bounding box center [379, 181] width 171 height 31
click at [377, 175] on input "130.00" at bounding box center [379, 181] width 171 height 31
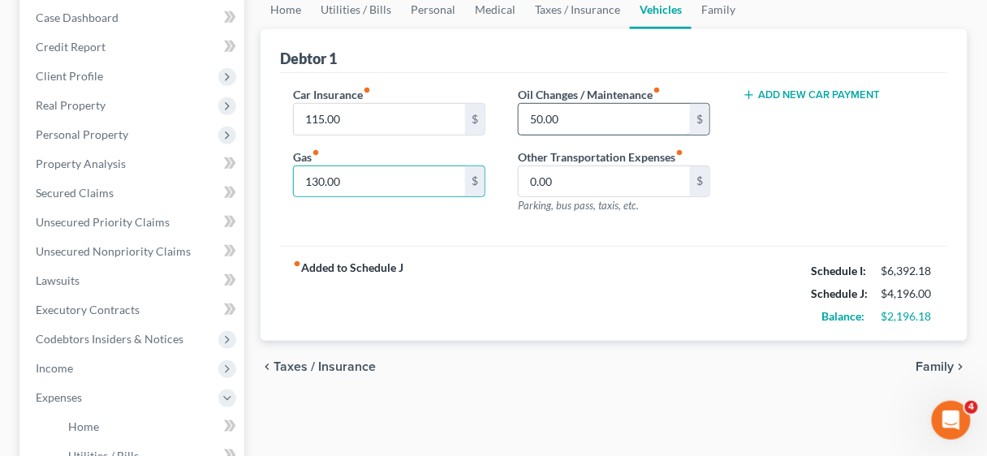
click at [613, 114] on input "50.00" at bounding box center [604, 119] width 171 height 31
drag, startPoint x: 613, startPoint y: 114, endPoint x: 529, endPoint y: 117, distance: 83.7
click at [528, 114] on input "50.00" at bounding box center [604, 119] width 171 height 31
type input "80.00"
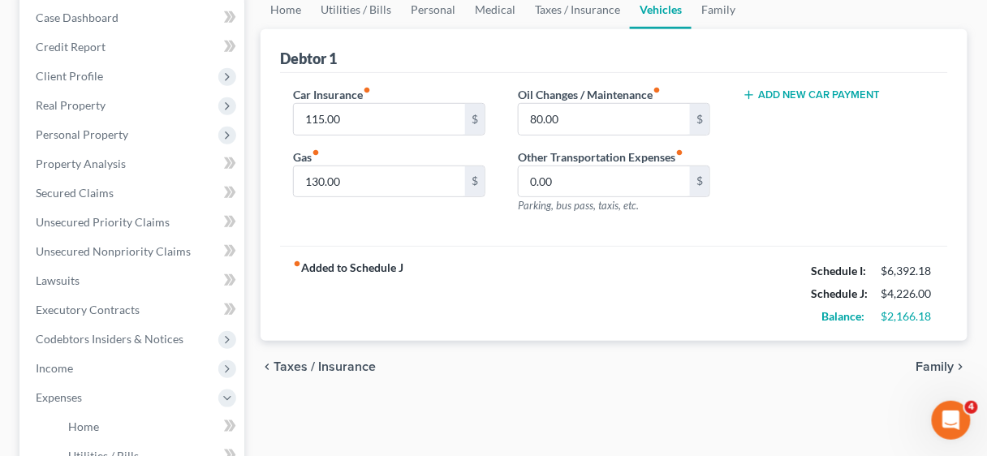
click at [710, 229] on div "Car Insurance fiber_manual_record 115.00 $ Gas fiber_manual_record 130.00 $ Oil…" at bounding box center [614, 160] width 668 height 174
click at [710, 8] on link "Family" at bounding box center [719, 9] width 54 height 39
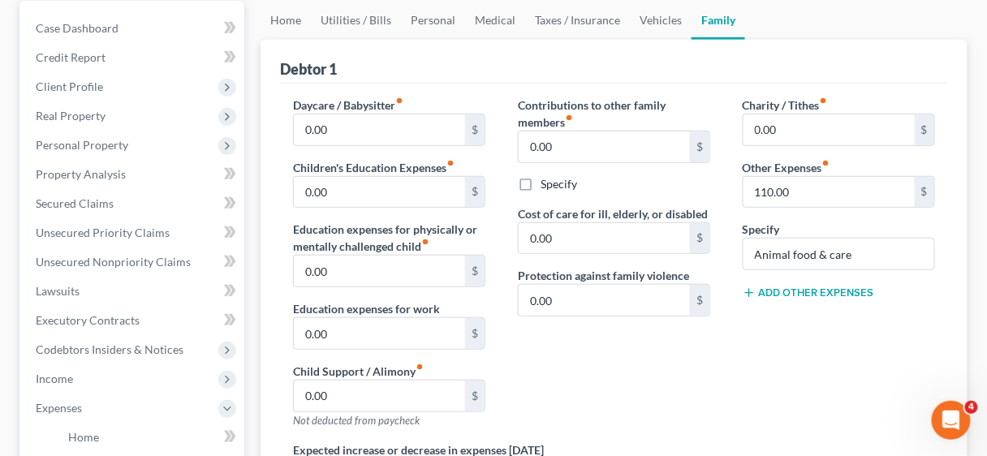
scroll to position [195, 0]
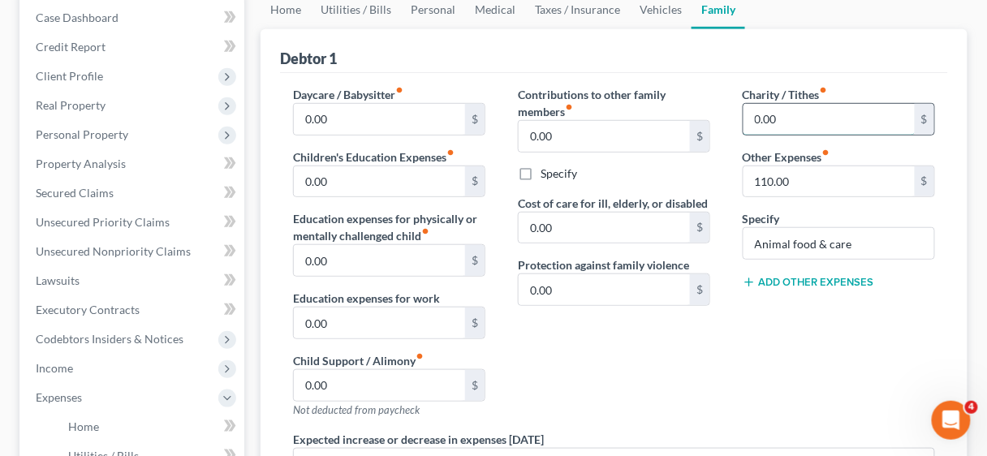
click at [800, 119] on input "0.00" at bounding box center [829, 119] width 171 height 31
drag, startPoint x: 800, startPoint y: 119, endPoint x: 742, endPoint y: 117, distance: 57.7
click at [742, 117] on div "Charity / Tithes fiber_manual_record 0.00 $ Other Expenses fiber_manual_record …" at bounding box center [839, 258] width 225 height 345
click at [796, 119] on input "0.00" at bounding box center [829, 119] width 171 height 31
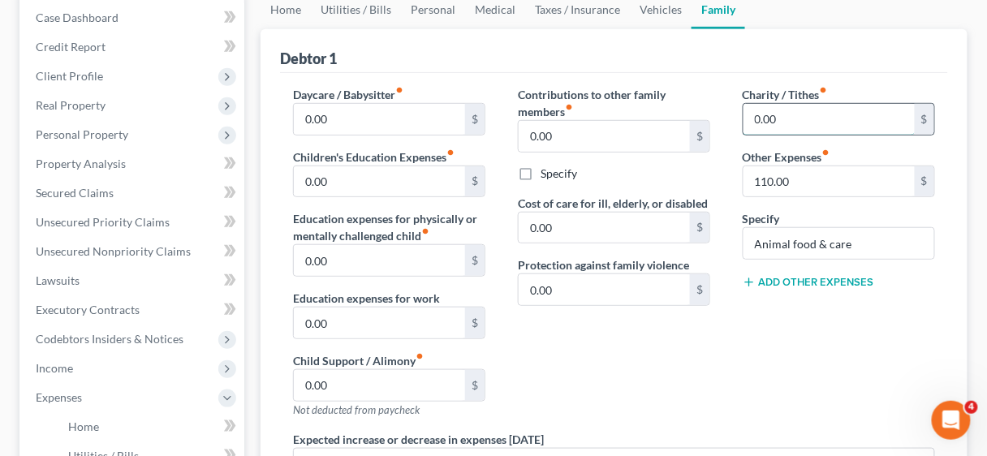
drag, startPoint x: 796, startPoint y: 119, endPoint x: 749, endPoint y: 118, distance: 47.1
click at [749, 118] on input "0.00" at bounding box center [829, 119] width 171 height 31
type input "20.00"
click at [792, 378] on div "Charity / Tithes fiber_manual_record 20.00 $ Other Expenses fiber_manual_record…" at bounding box center [839, 258] width 225 height 345
click at [587, 133] on input "0.00" at bounding box center [604, 136] width 171 height 31
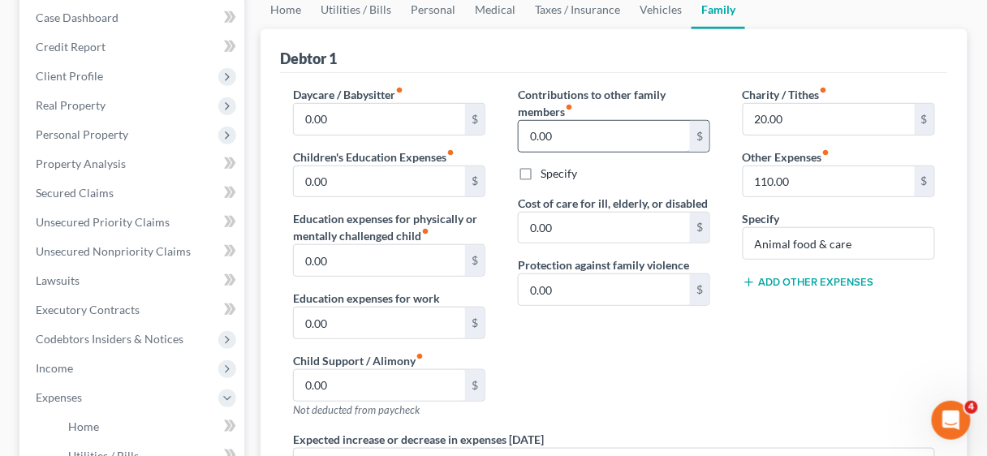
click at [587, 133] on input "0.00" at bounding box center [604, 136] width 171 height 31
drag, startPoint x: 587, startPoint y: 133, endPoint x: 519, endPoint y: 133, distance: 68.2
click at [516, 132] on div "Contributions to other family members fiber_manual_record 0.00 $ Specify Cost o…" at bounding box center [614, 258] width 225 height 345
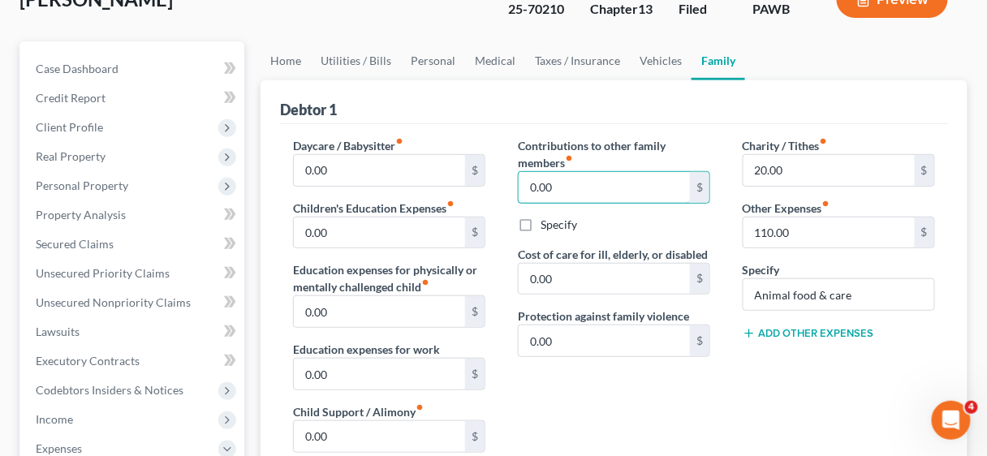
scroll to position [130, 0]
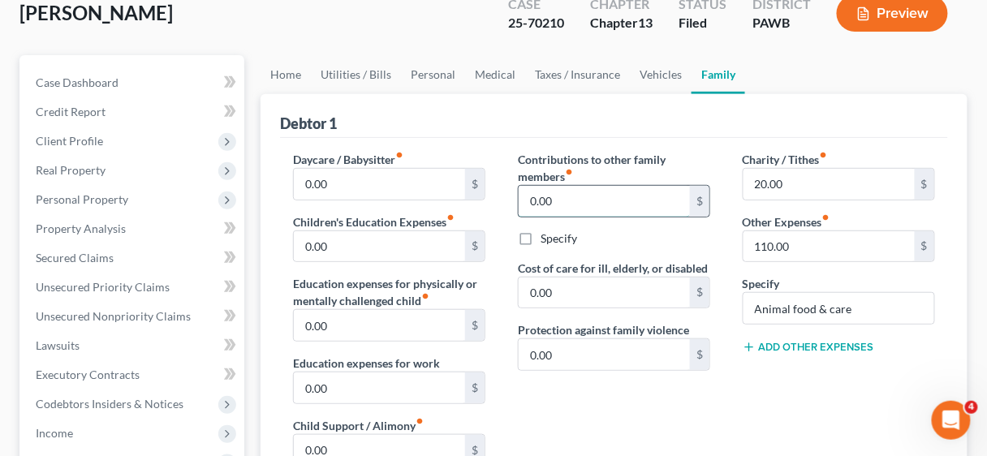
click at [573, 196] on input "0.00" at bounding box center [604, 201] width 171 height 31
drag, startPoint x: 572, startPoint y: 196, endPoint x: 796, endPoint y: 370, distance: 282.9
click at [752, 327] on div "Daycare / Babysitter fiber_manual_record 0.00 $ Children's Education Expenses f…" at bounding box center [614, 395] width 675 height 488
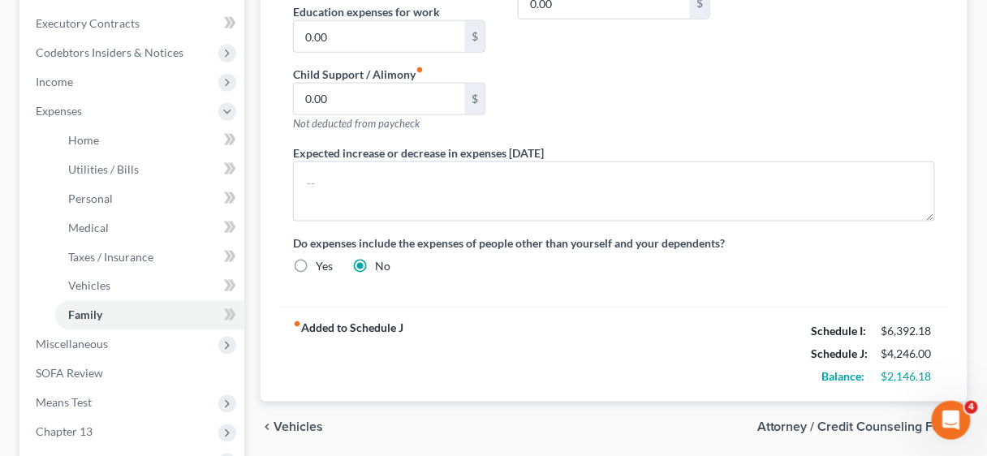
scroll to position [195, 0]
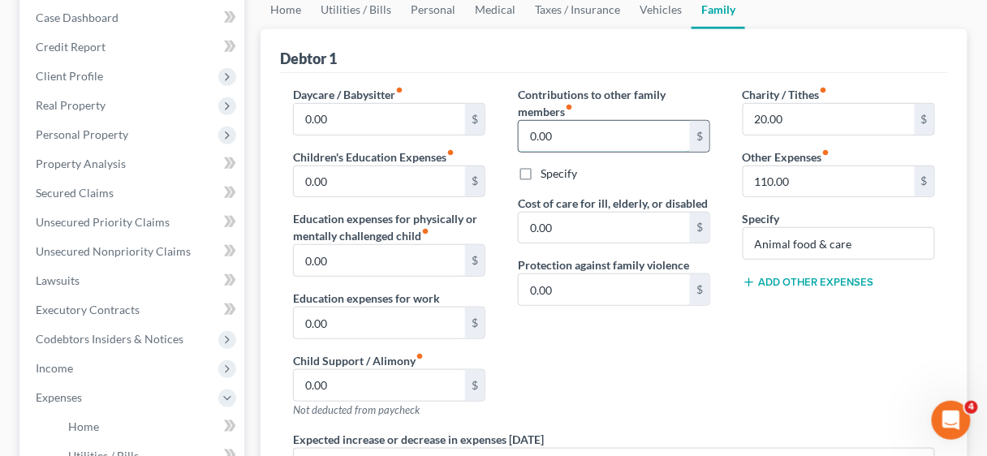
click at [578, 127] on input "0.00" at bounding box center [604, 136] width 171 height 31
drag, startPoint x: 579, startPoint y: 132, endPoint x: 519, endPoint y: 136, distance: 60.2
click at [519, 136] on input "0.00" at bounding box center [604, 136] width 171 height 31
type input "100.00"
click at [711, 328] on div "Contributions to other family members fiber_manual_record 100.00 $ Specify Cost…" at bounding box center [614, 258] width 225 height 345
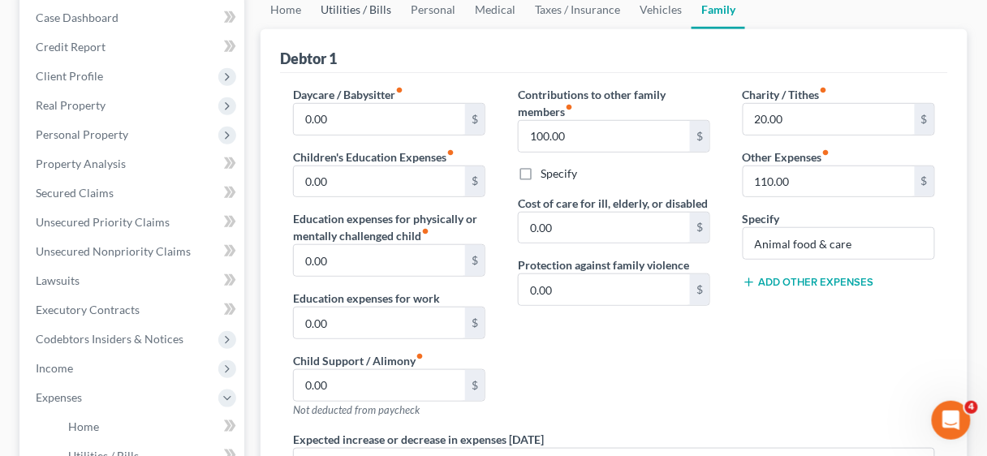
click at [344, 6] on link "Utilities / Bills" at bounding box center [356, 9] width 90 height 39
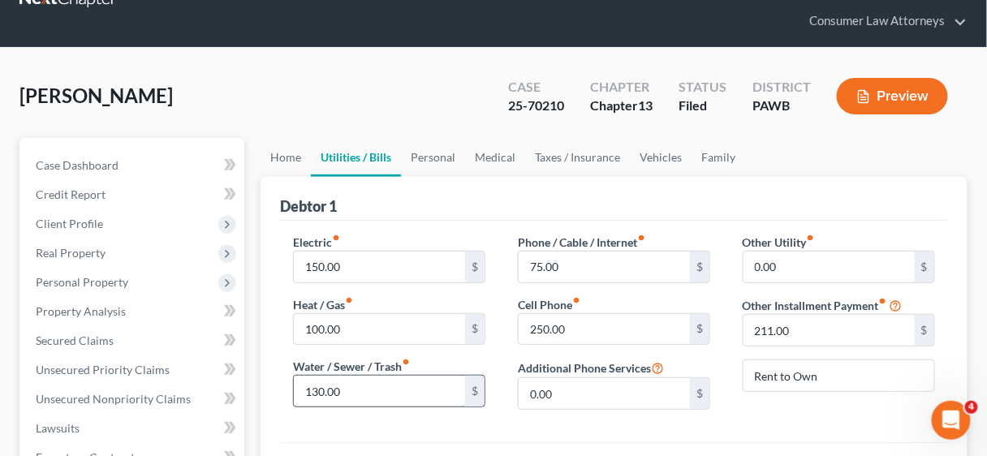
scroll to position [195, 0]
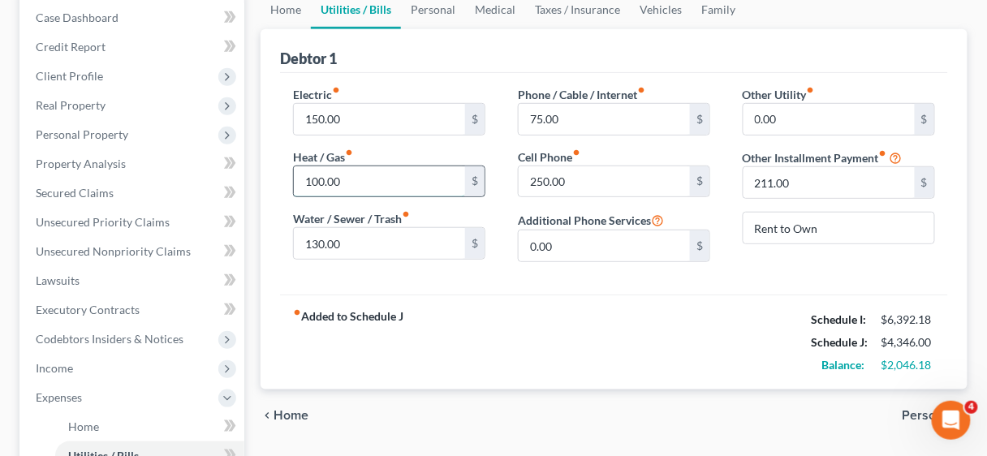
click at [381, 175] on input "100.00" at bounding box center [379, 181] width 171 height 31
type input "150.00"
click at [494, 305] on div "fiber_manual_record Added to Schedule J Schedule I: $6,392.18 Schedule J: $4,39…" at bounding box center [614, 342] width 668 height 95
click at [392, 116] on input "150.00" at bounding box center [379, 119] width 171 height 31
type input "175.00"
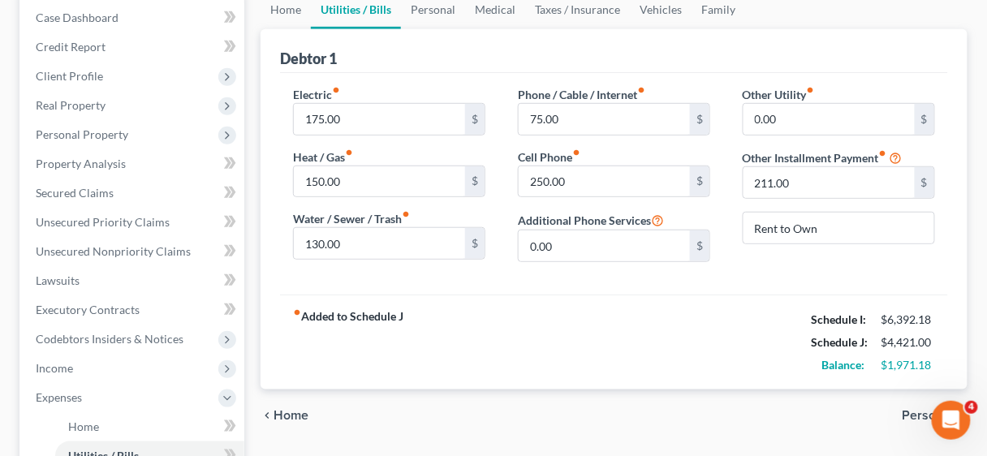
click at [590, 334] on div "fiber_manual_record Added to Schedule J Schedule I: $6,392.18 Schedule J: $4,42…" at bounding box center [614, 342] width 668 height 95
click at [435, 7] on link "Personal" at bounding box center [433, 9] width 64 height 39
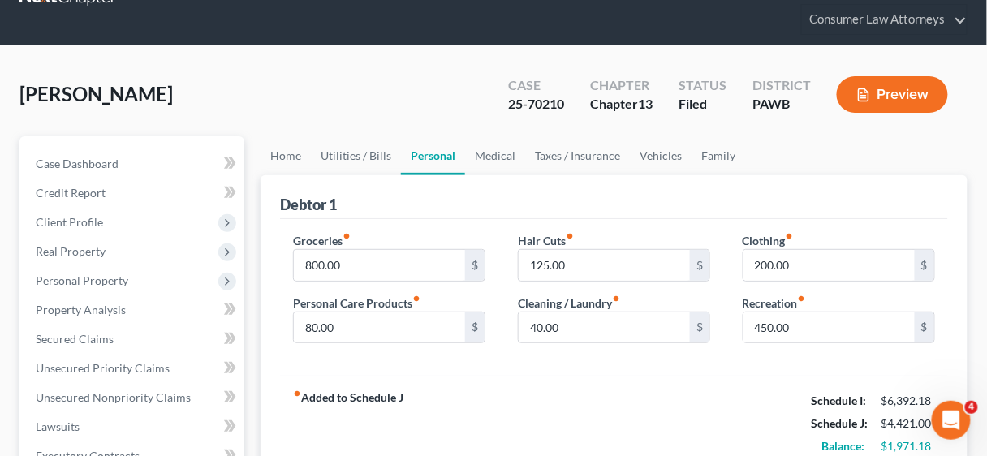
scroll to position [195, 0]
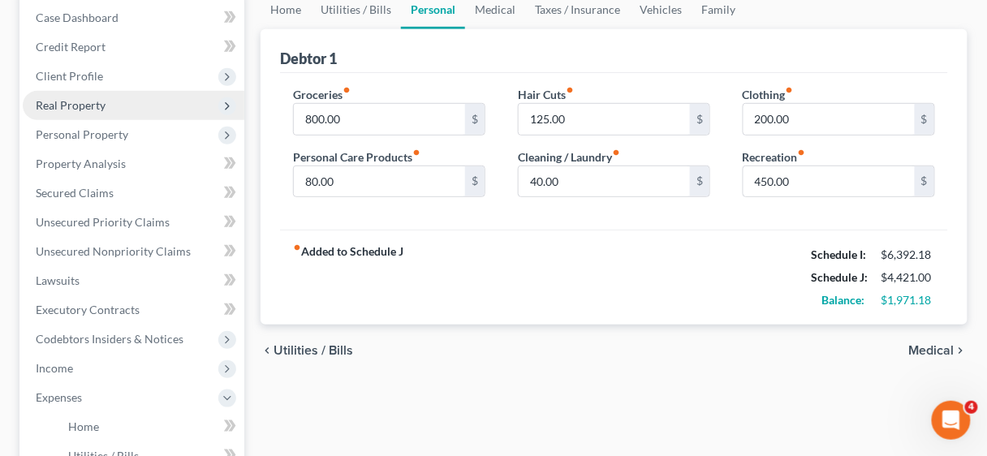
click at [89, 104] on span "Real Property" at bounding box center [71, 105] width 70 height 14
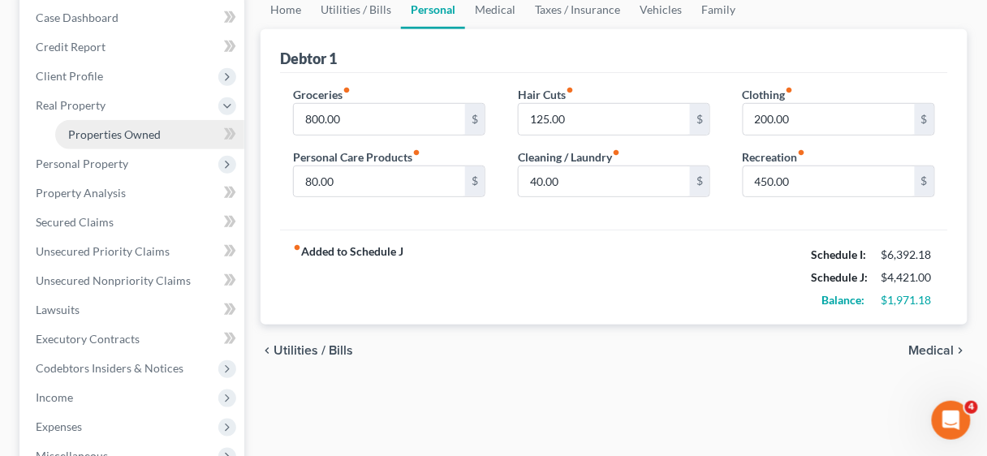
click at [117, 132] on span "Properties Owned" at bounding box center [114, 134] width 93 height 14
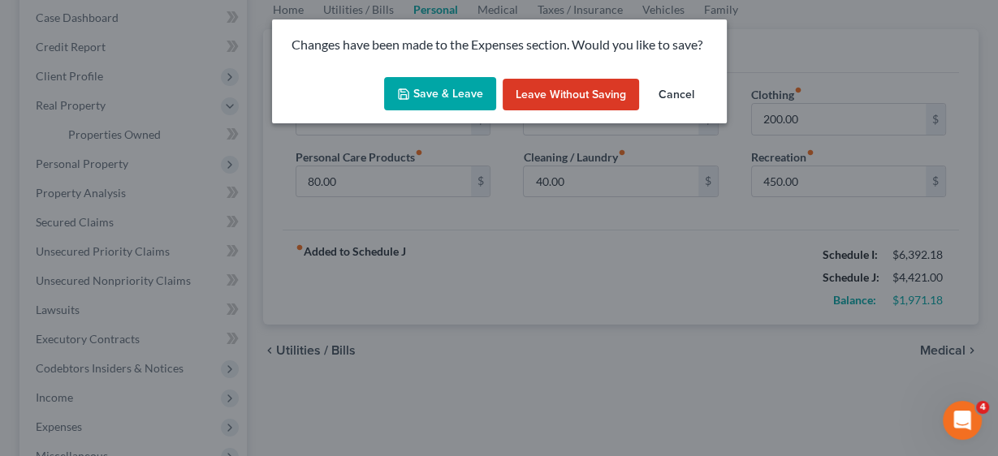
click at [415, 90] on button "Save & Leave" at bounding box center [440, 94] width 112 height 34
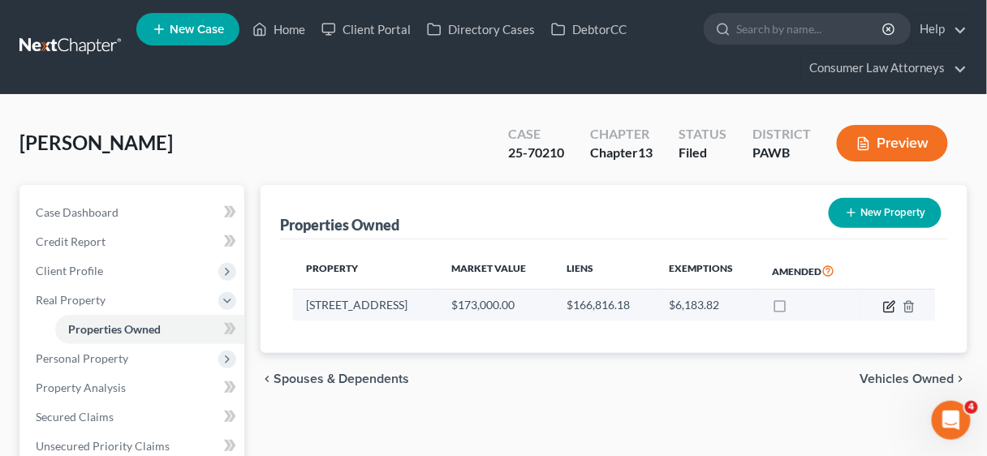
click at [887, 302] on icon "button" at bounding box center [889, 307] width 10 height 10
select select "39"
select select "0"
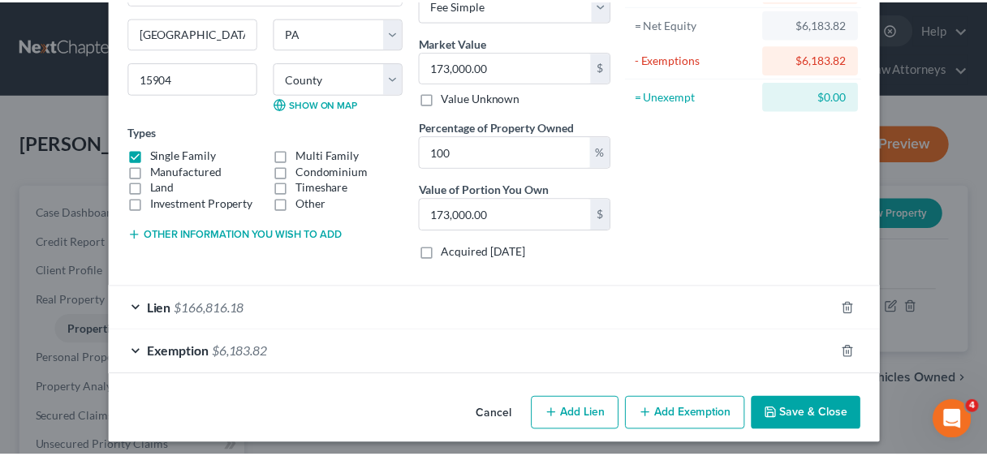
scroll to position [169, 0]
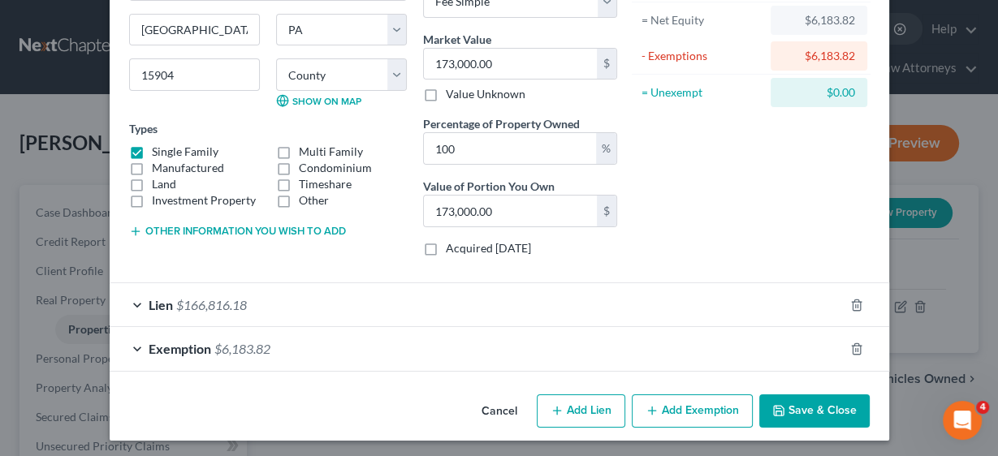
click at [832, 399] on button "Save & Close" at bounding box center [814, 412] width 110 height 34
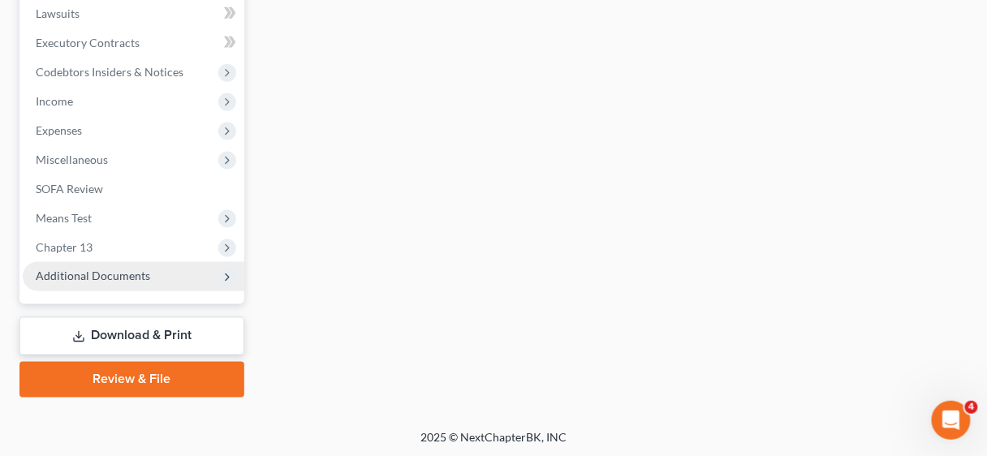
scroll to position [492, 0]
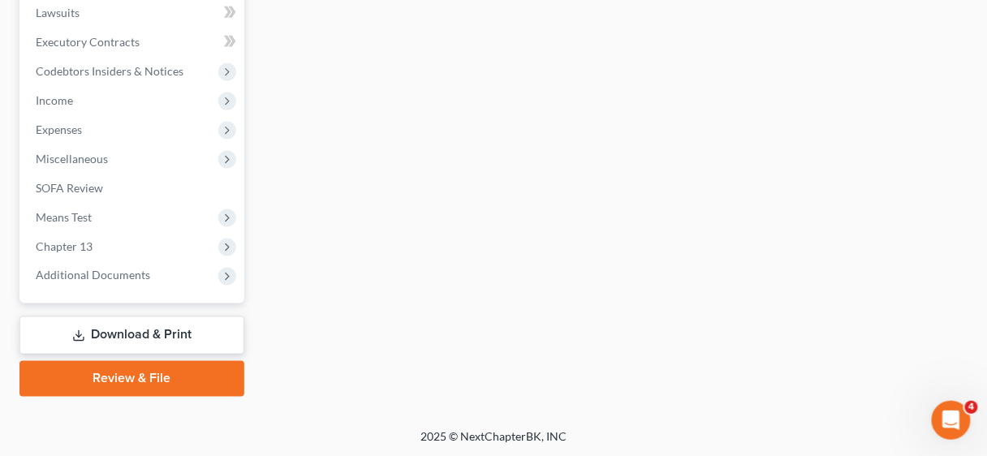
click at [137, 335] on link "Download & Print" at bounding box center [131, 336] width 225 height 38
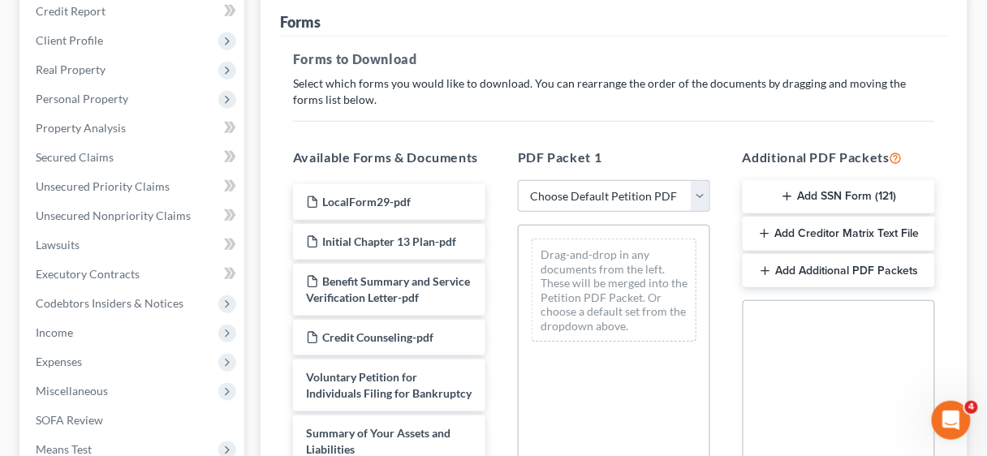
scroll to position [260, 0]
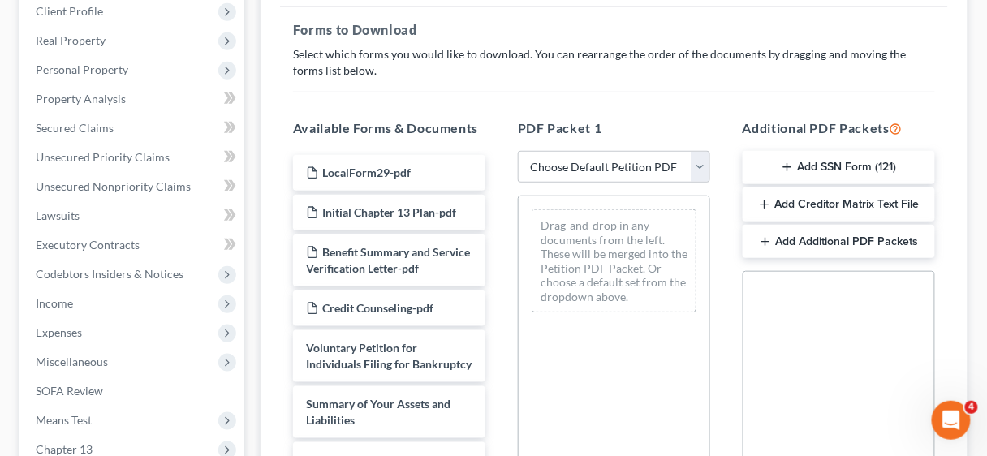
click at [797, 239] on button "Add Additional PDF Packets" at bounding box center [839, 242] width 192 height 34
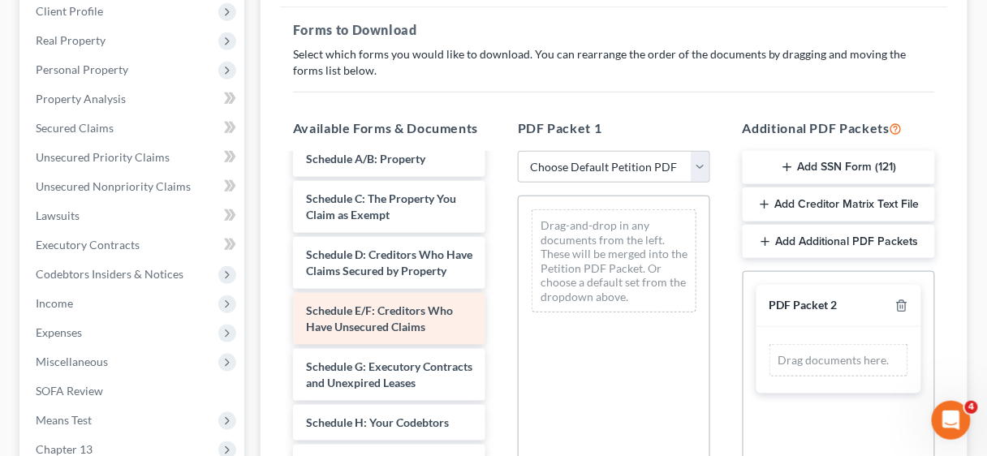
scroll to position [325, 0]
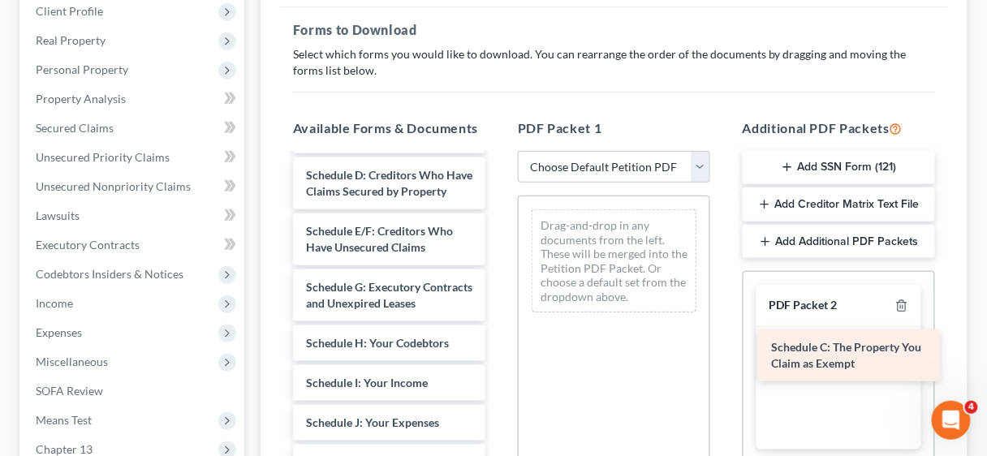
drag, startPoint x: 363, startPoint y: 202, endPoint x: 828, endPoint y: 359, distance: 490.9
click at [498, 359] on div "Schedule C: The Property You Claim as Exempt LocalForm29-pdf Initial Chapter 13…" at bounding box center [389, 331] width 218 height 1003
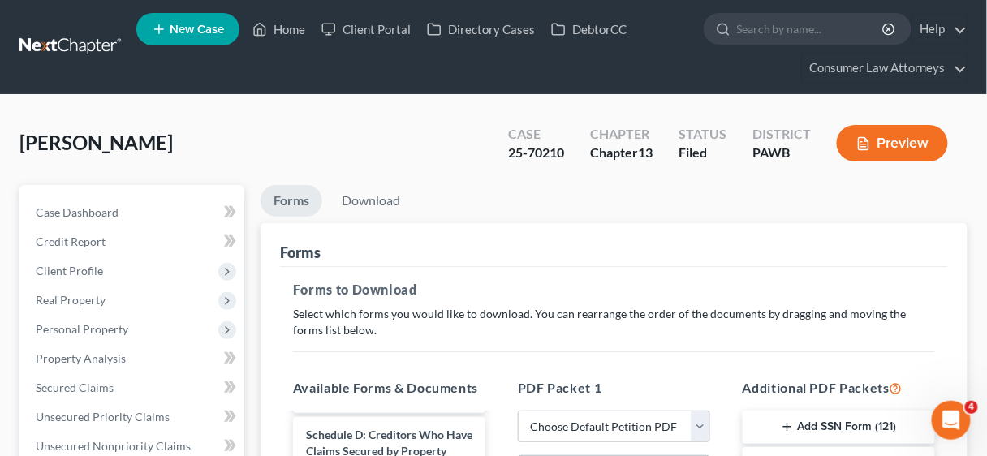
scroll to position [0, 0]
click at [370, 198] on link "Download" at bounding box center [371, 201] width 84 height 32
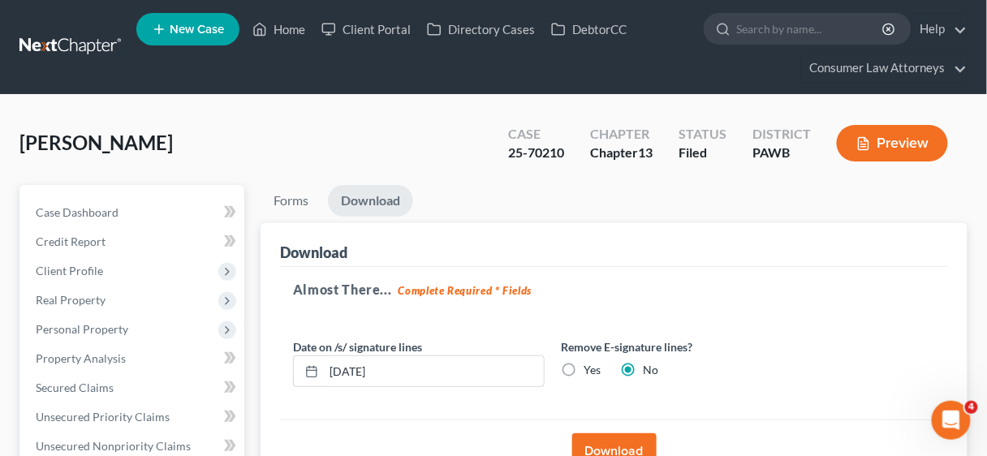
click at [617, 446] on button "Download" at bounding box center [614, 452] width 84 height 36
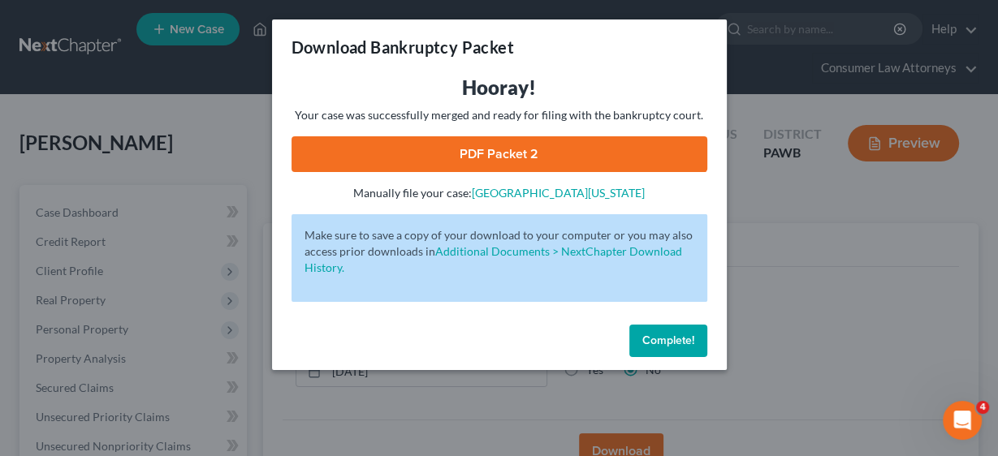
click at [477, 151] on link "PDF Packet 2" at bounding box center [499, 154] width 416 height 36
click at [688, 340] on span "Complete!" at bounding box center [668, 341] width 52 height 14
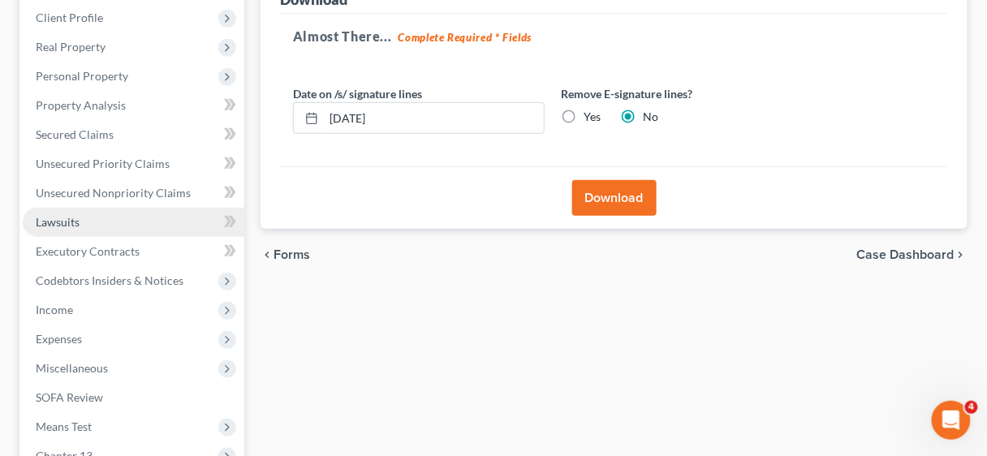
scroll to position [260, 0]
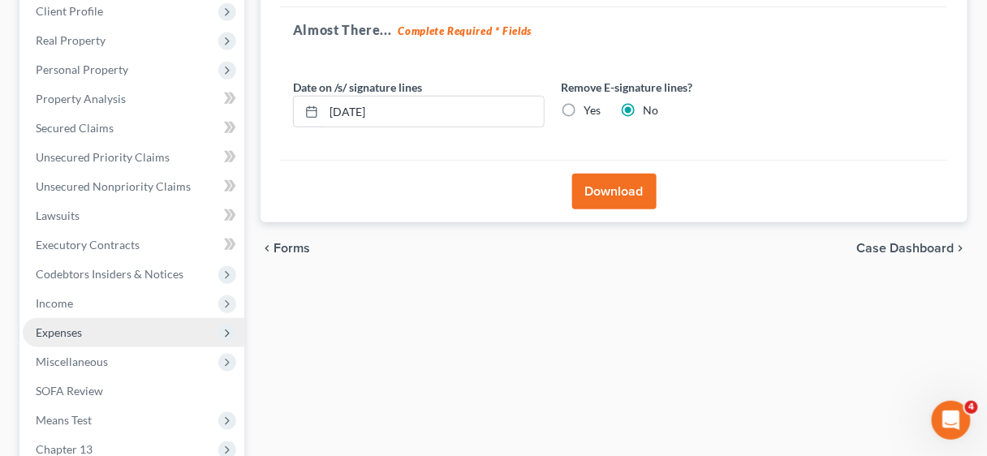
click at [89, 330] on span "Expenses" at bounding box center [134, 332] width 222 height 29
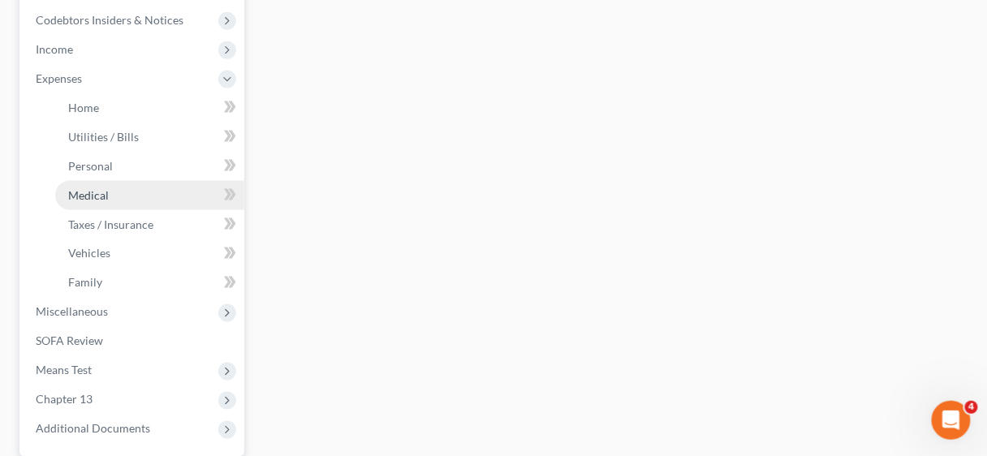
scroll to position [520, 0]
